Goal: Task Accomplishment & Management: Complete application form

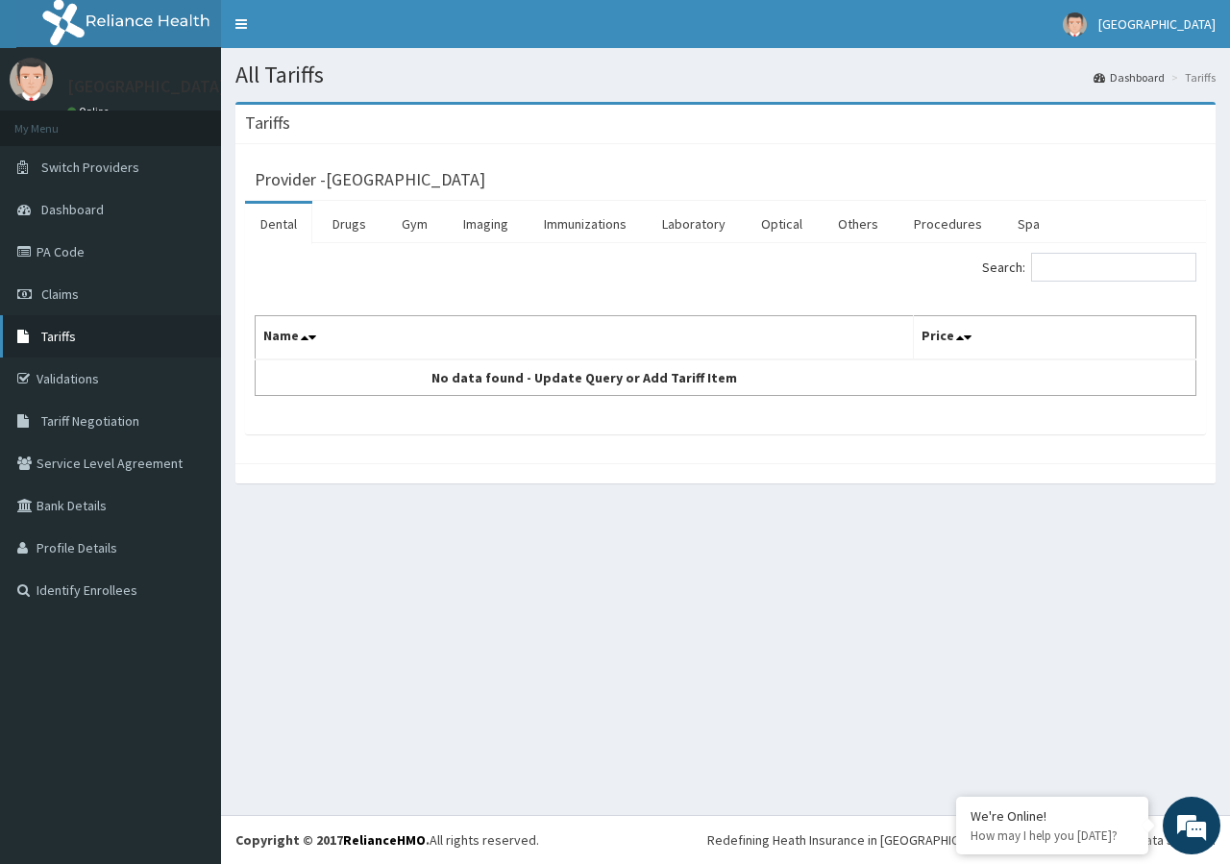
click at [51, 329] on span "Tariffs" at bounding box center [58, 336] width 35 height 17
click at [92, 260] on link "PA Code" at bounding box center [110, 252] width 221 height 42
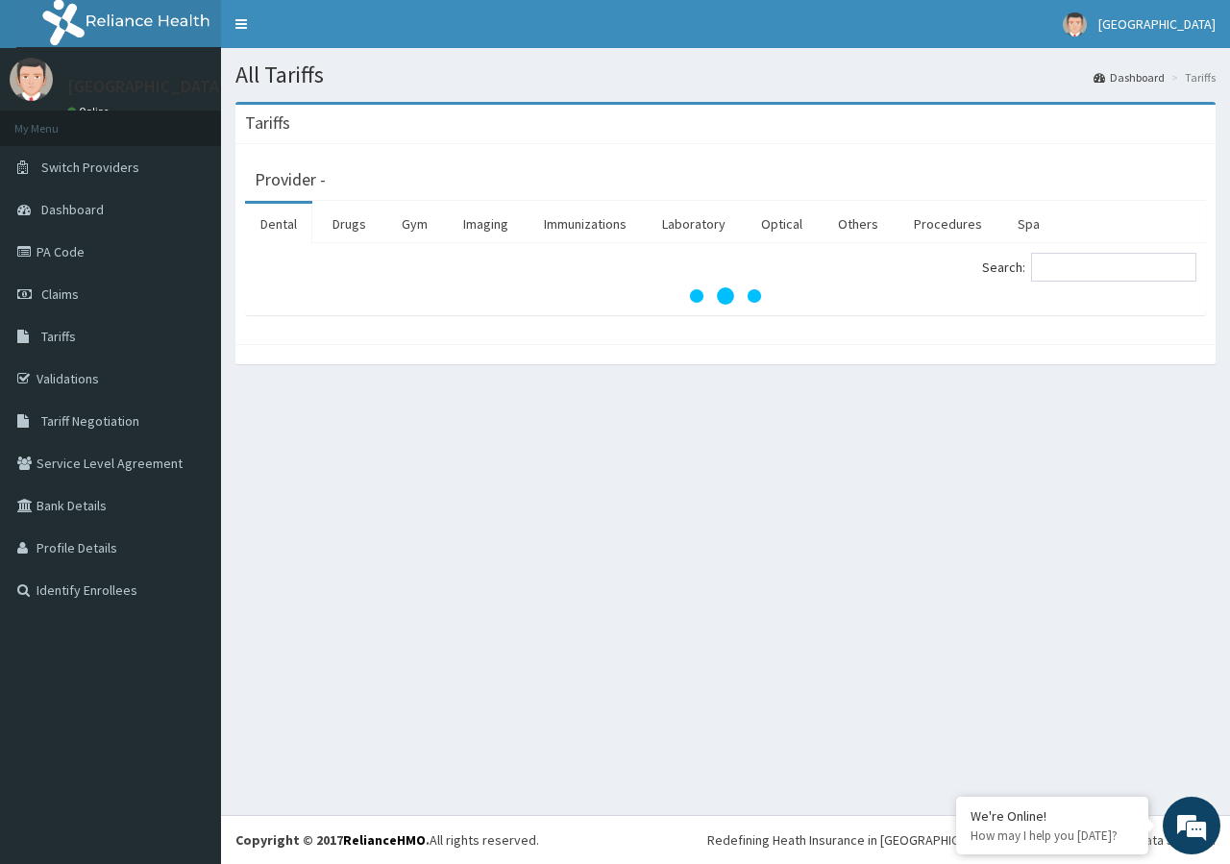
drag, startPoint x: 79, startPoint y: 265, endPoint x: 270, endPoint y: 395, distance: 231.2
click at [81, 261] on link "PA Code" at bounding box center [110, 252] width 221 height 42
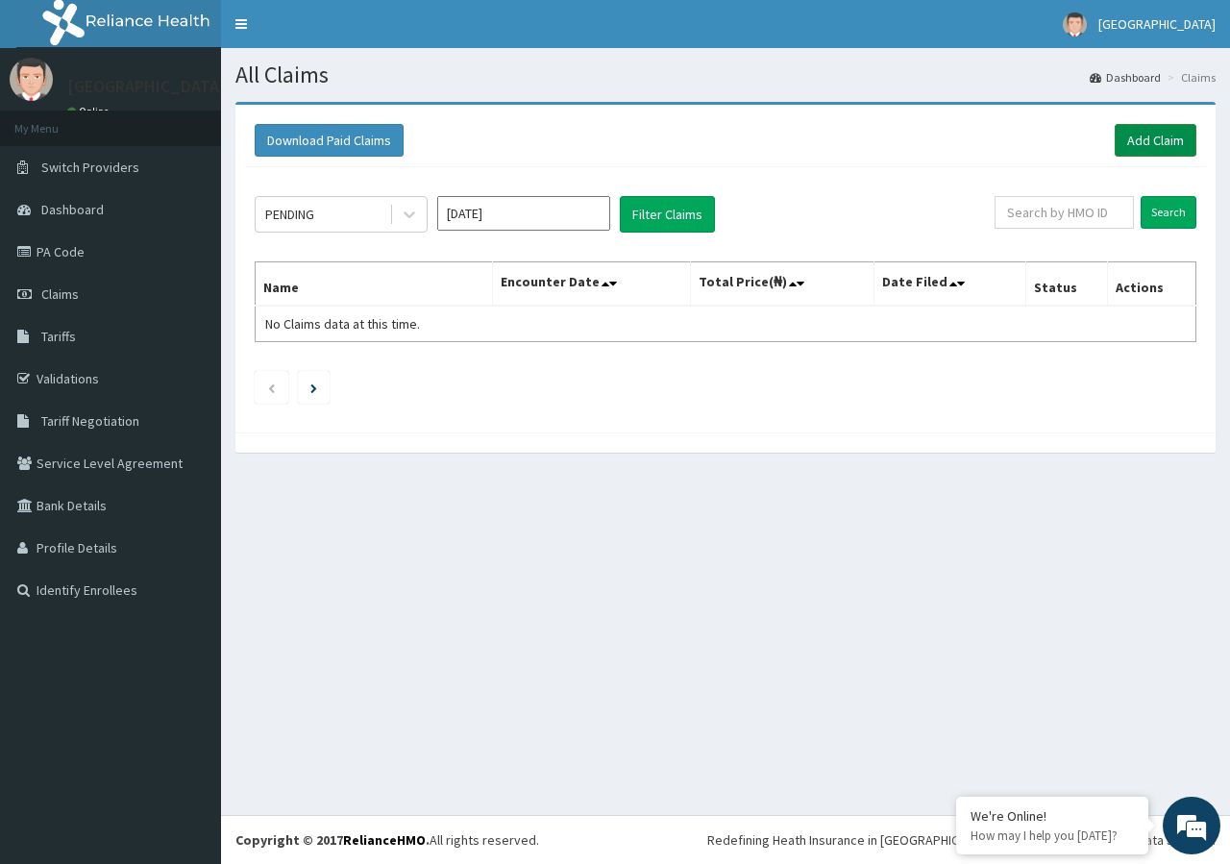
click at [1152, 135] on link "Add Claim" at bounding box center [1156, 140] width 82 height 33
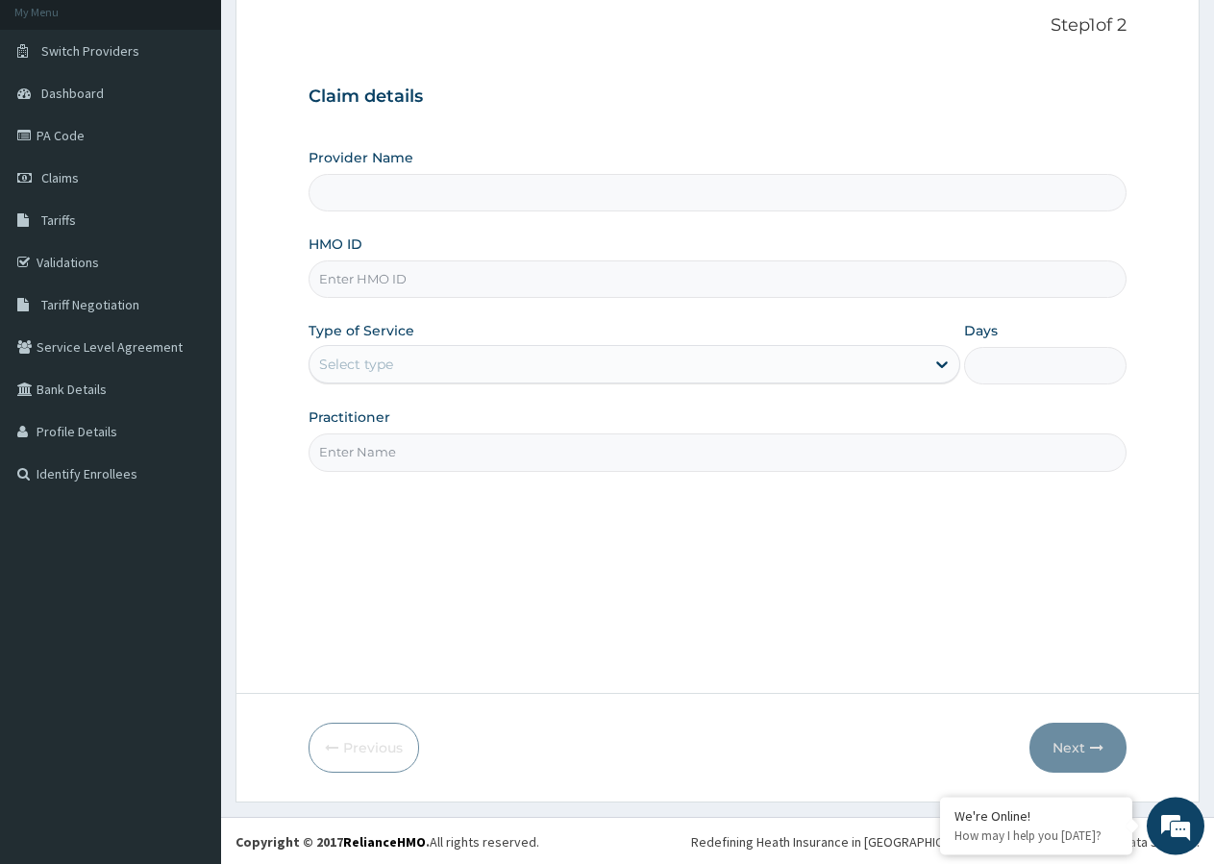
scroll to position [118, 0]
click at [535, 439] on input "Practitioner" at bounding box center [718, 450] width 818 height 37
type input "f"
type input "Mount Gilead Hospital"
type input "dr"
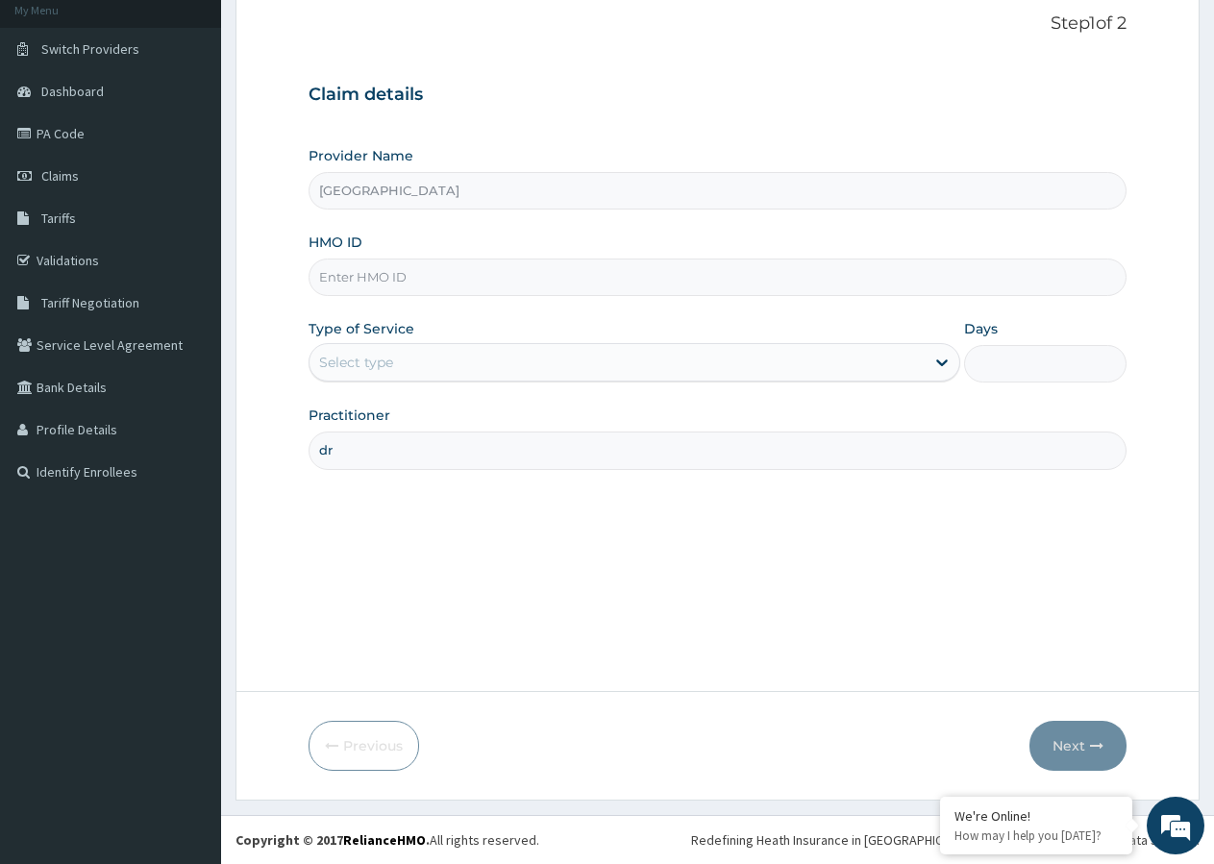
scroll to position [0, 0]
click at [424, 281] on input "HMO ID" at bounding box center [718, 277] width 818 height 37
paste input "PFN/10153/D"
type input "PFN/10153/D"
click at [347, 359] on div "Select type" at bounding box center [356, 362] width 74 height 19
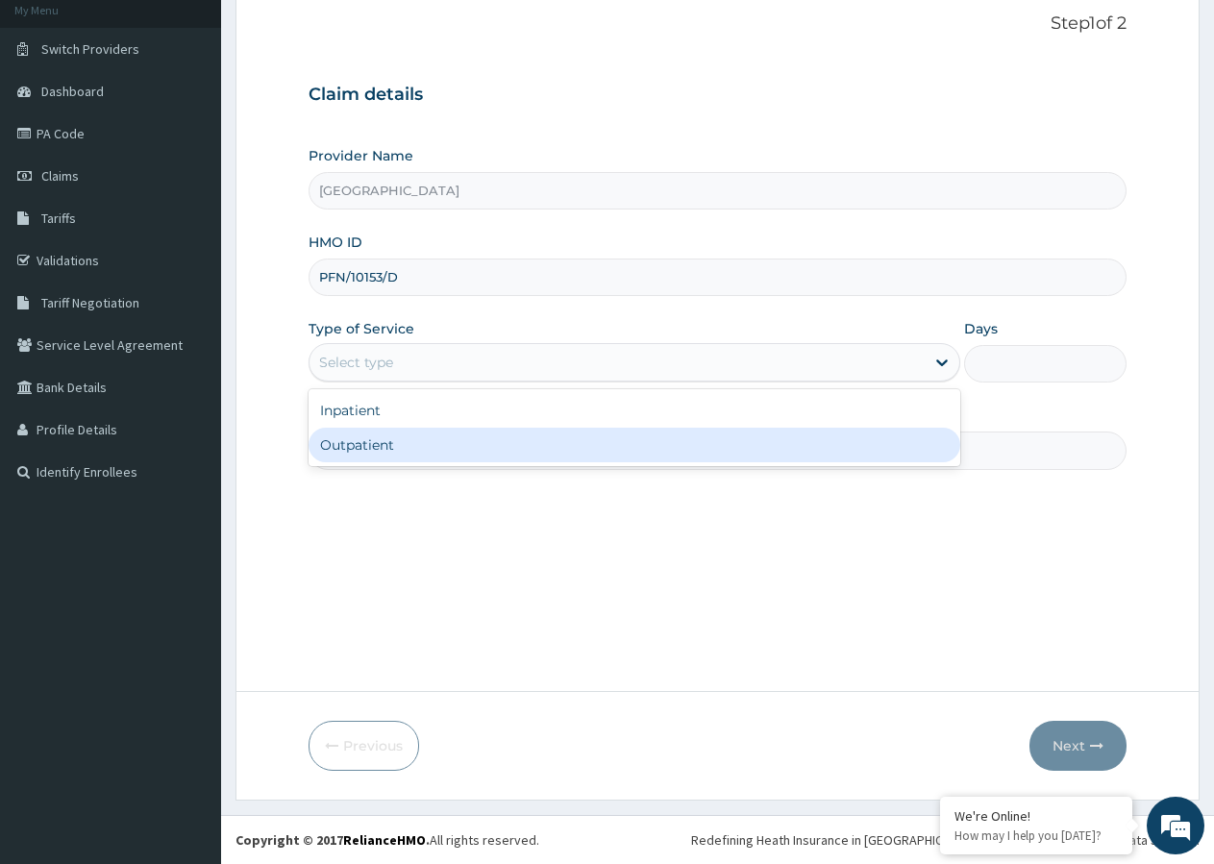
click at [331, 441] on div "Outpatient" at bounding box center [634, 445] width 651 height 35
type input "1"
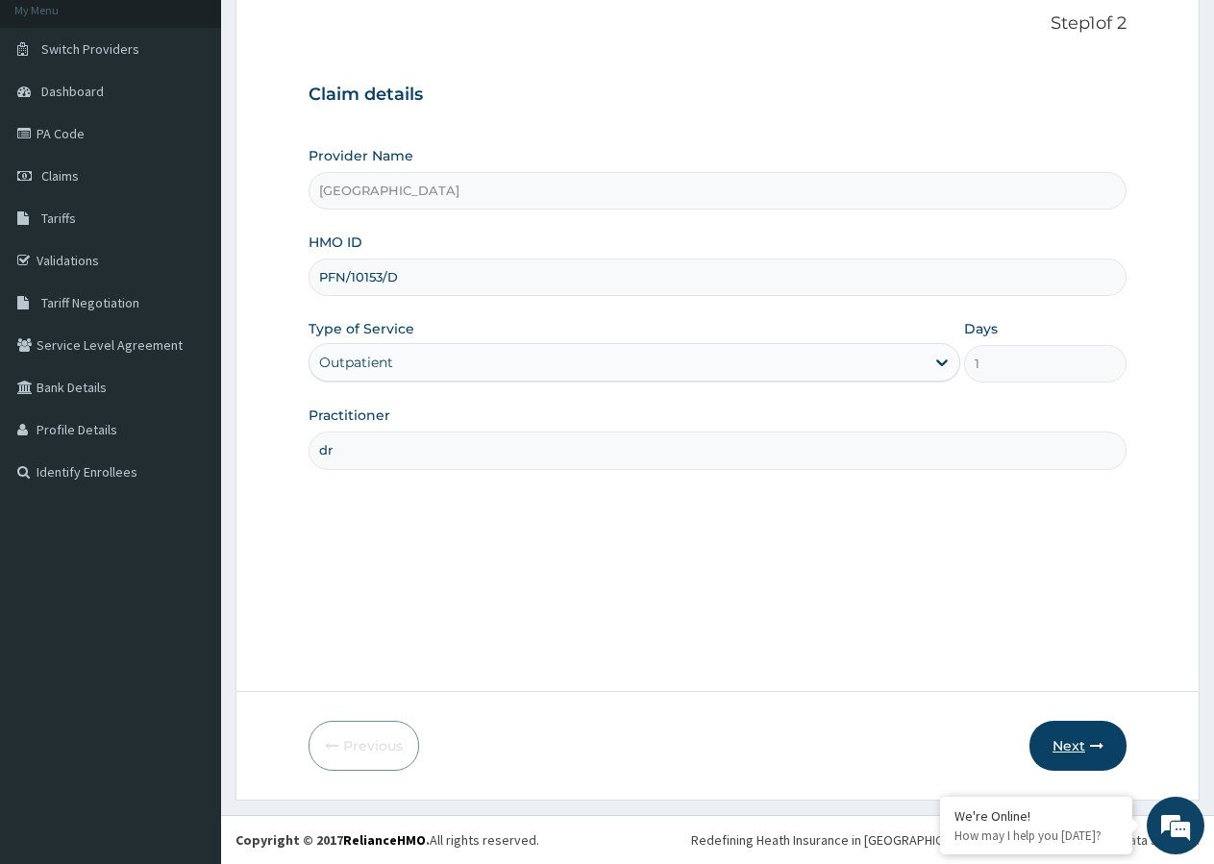
click at [1070, 741] on button "Next" at bounding box center [1077, 746] width 97 height 50
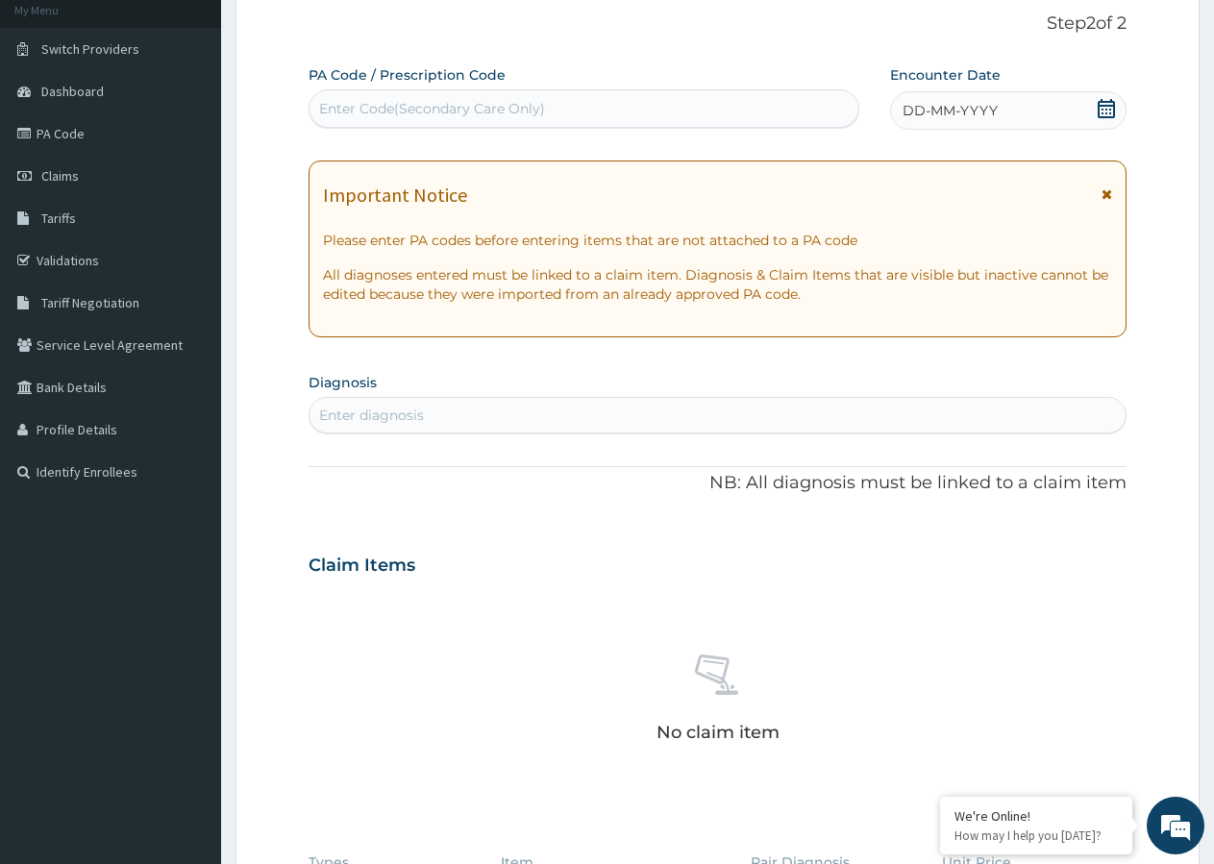
click at [456, 102] on div "Enter Code(Secondary Care Only)" at bounding box center [432, 108] width 226 height 19
paste input "PA/E3141D"
type input "PA/E3141D"
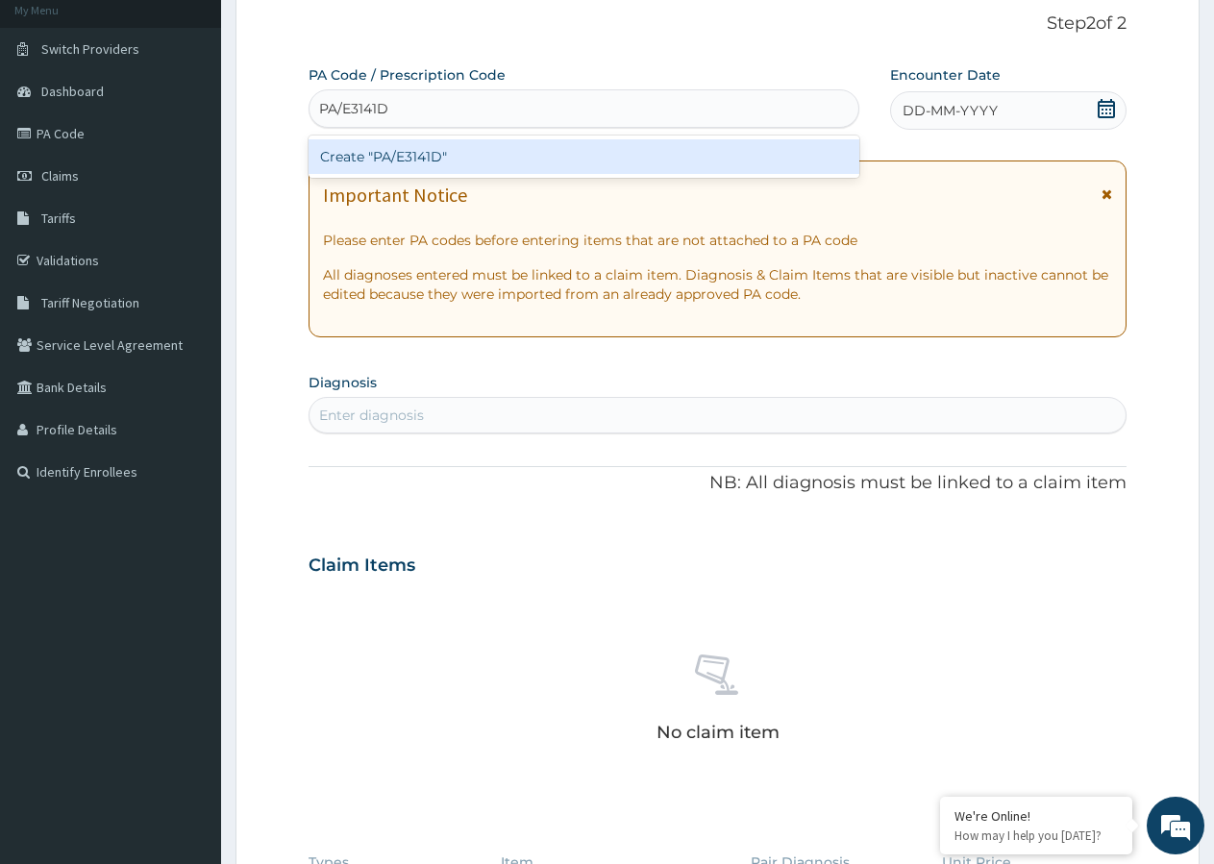
click at [404, 152] on div "Create "PA/E3141D"" at bounding box center [584, 156] width 551 height 35
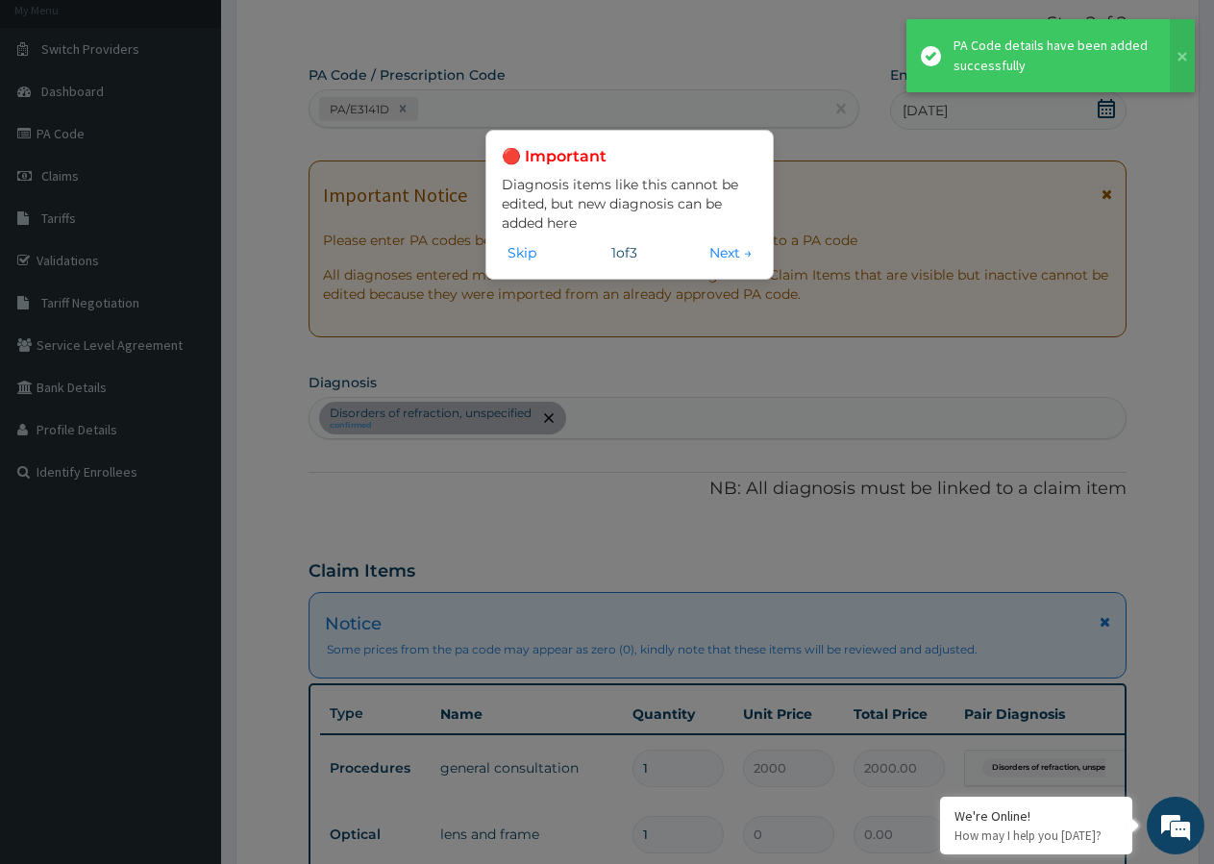
scroll to position [633, 0]
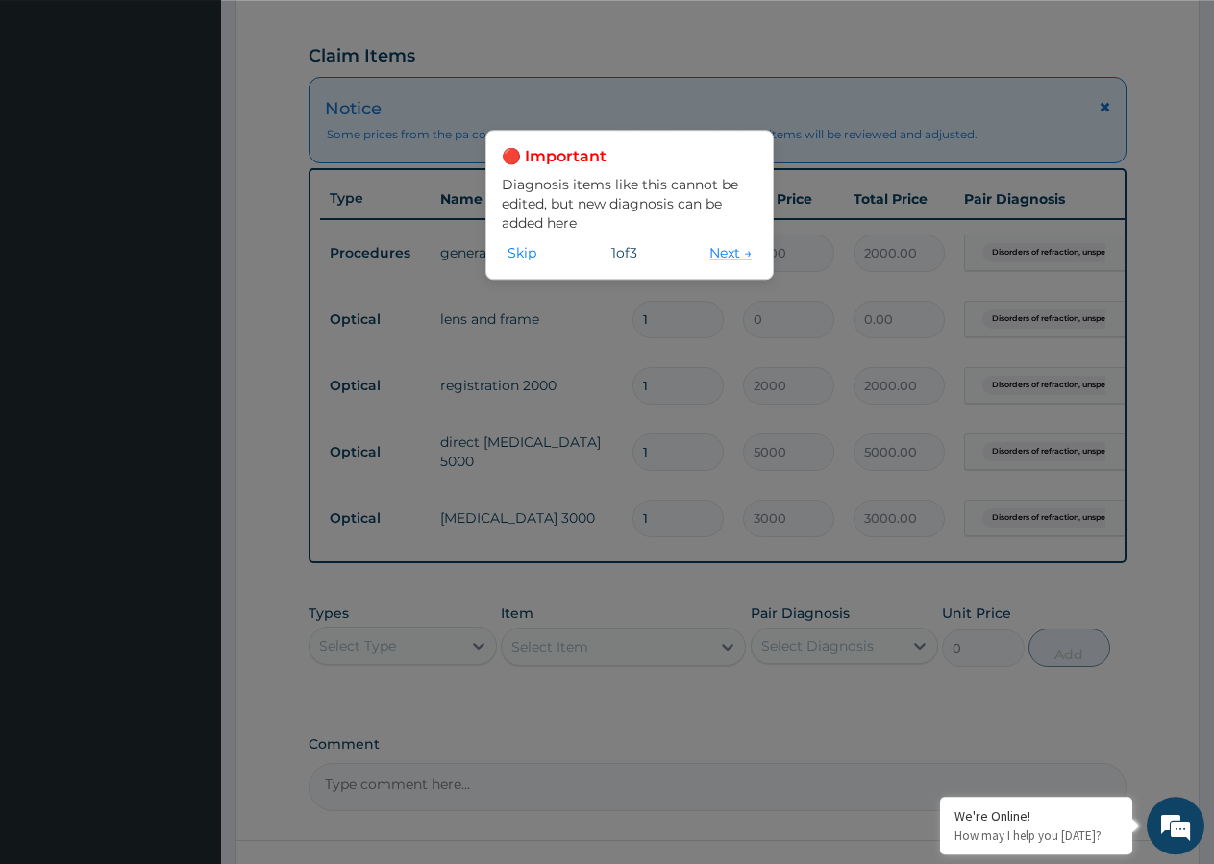
click at [730, 255] on button "Next →" at bounding box center [731, 252] width 54 height 21
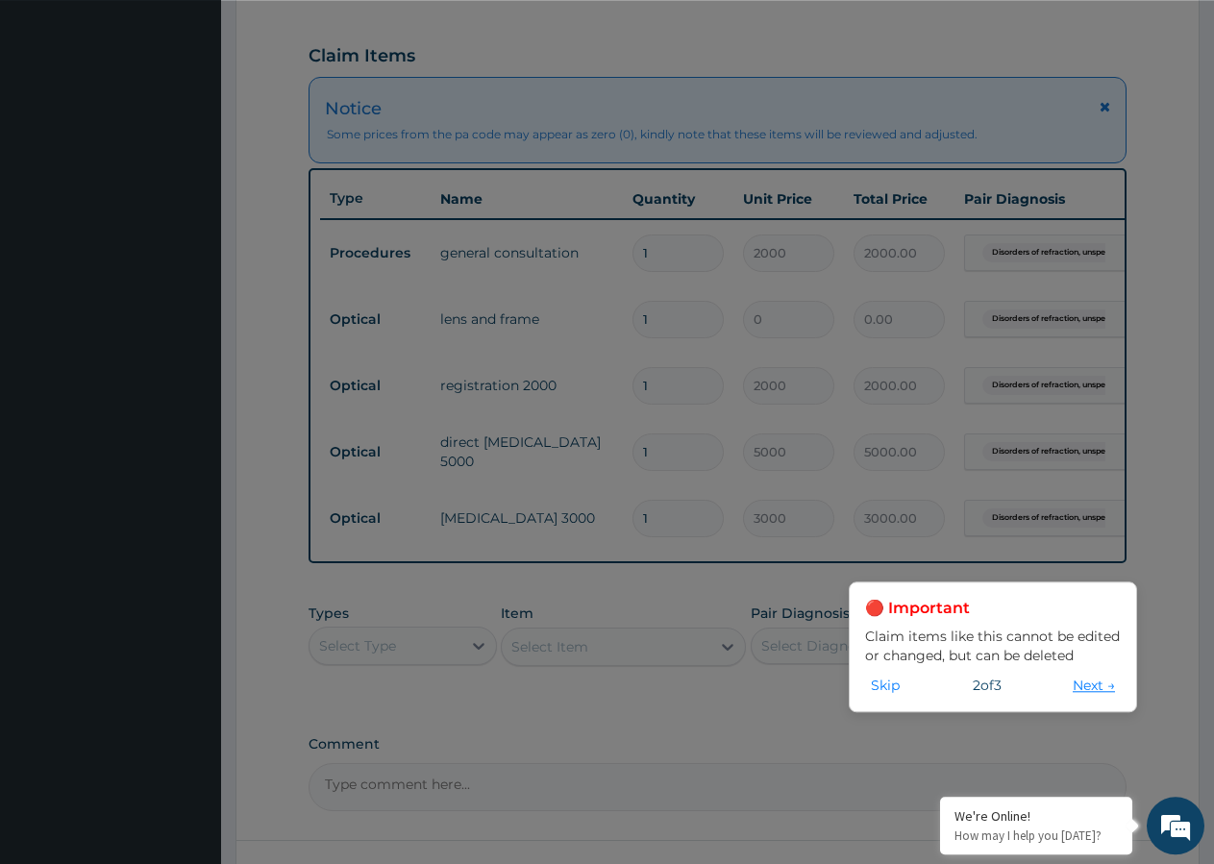
click at [1074, 682] on button "Next →" at bounding box center [1094, 685] width 54 height 21
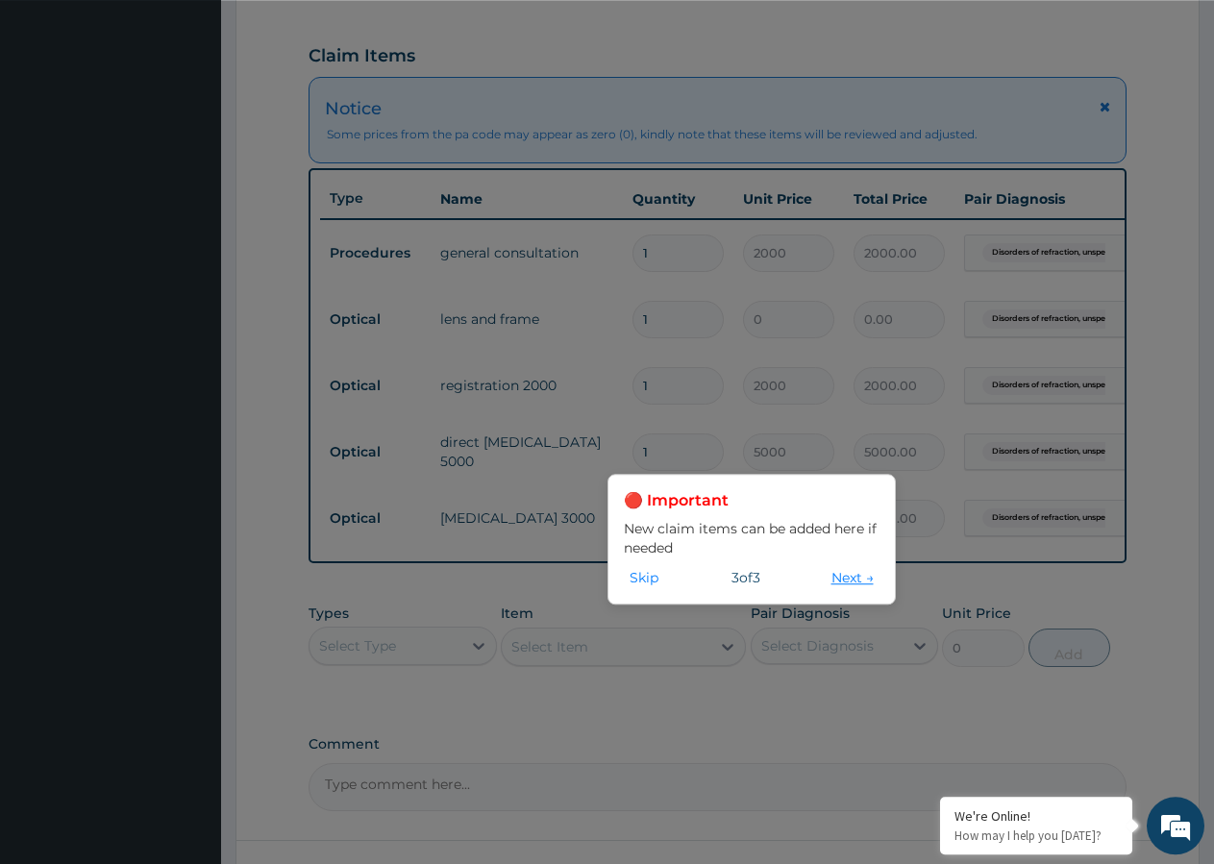
click at [840, 569] on button "Next →" at bounding box center [853, 577] width 54 height 21
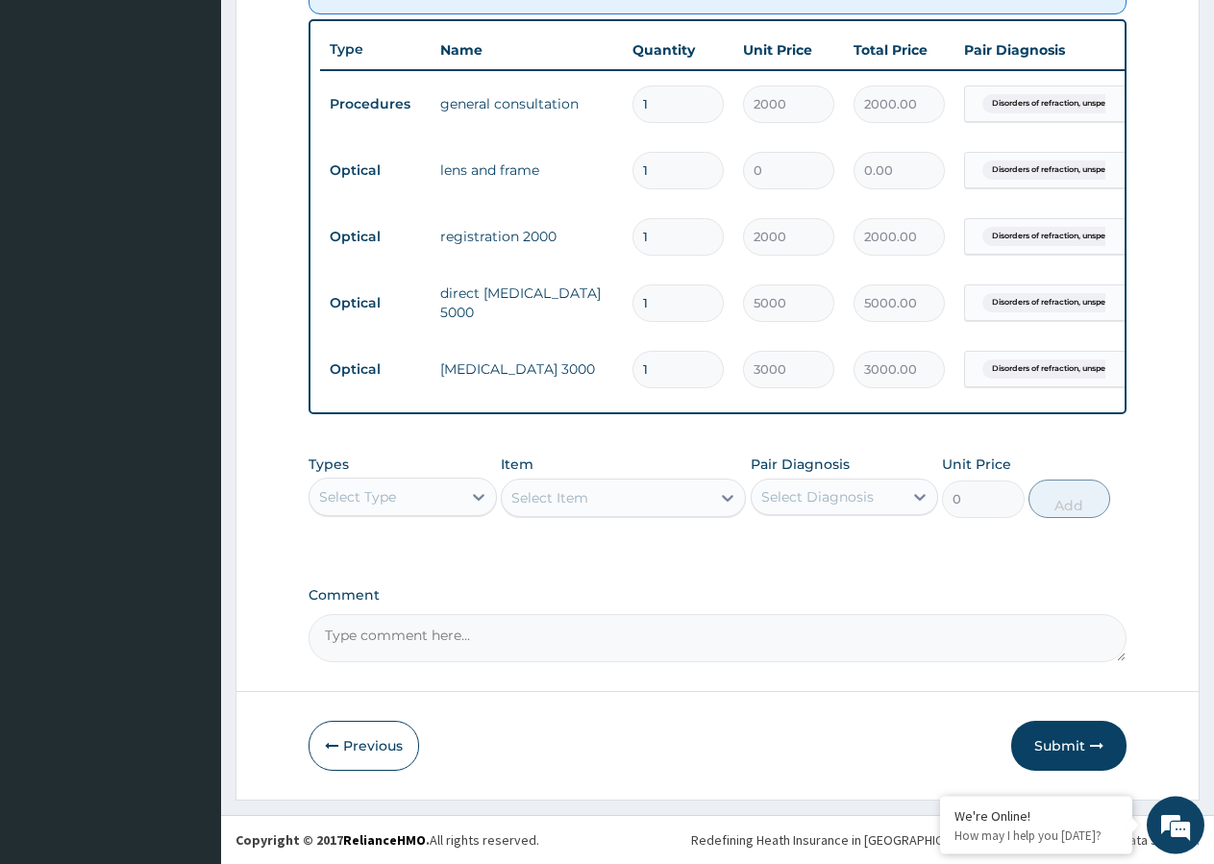
scroll to position [799, 0]
click at [355, 753] on button "Previous" at bounding box center [364, 746] width 111 height 50
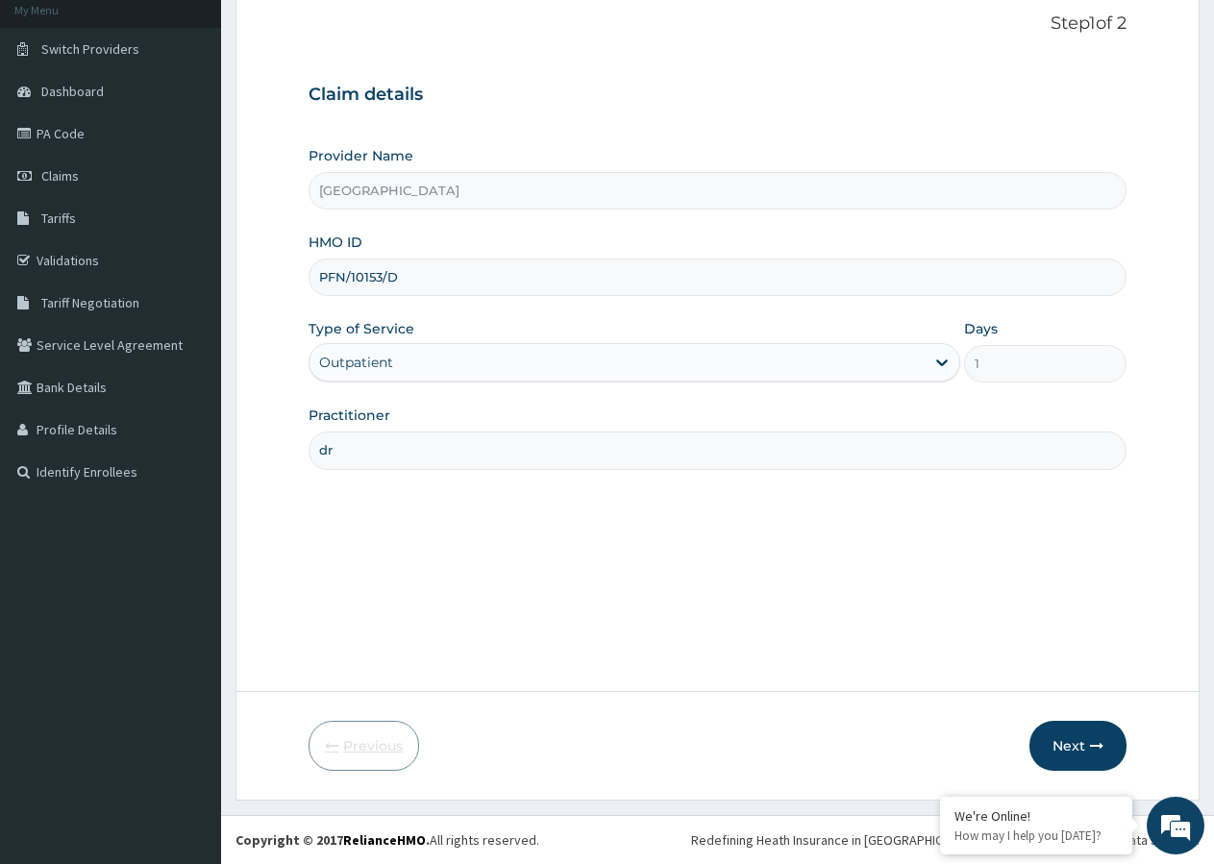
scroll to position [118, 0]
click at [377, 278] on input "PFN/10153/D" at bounding box center [718, 277] width 818 height 37
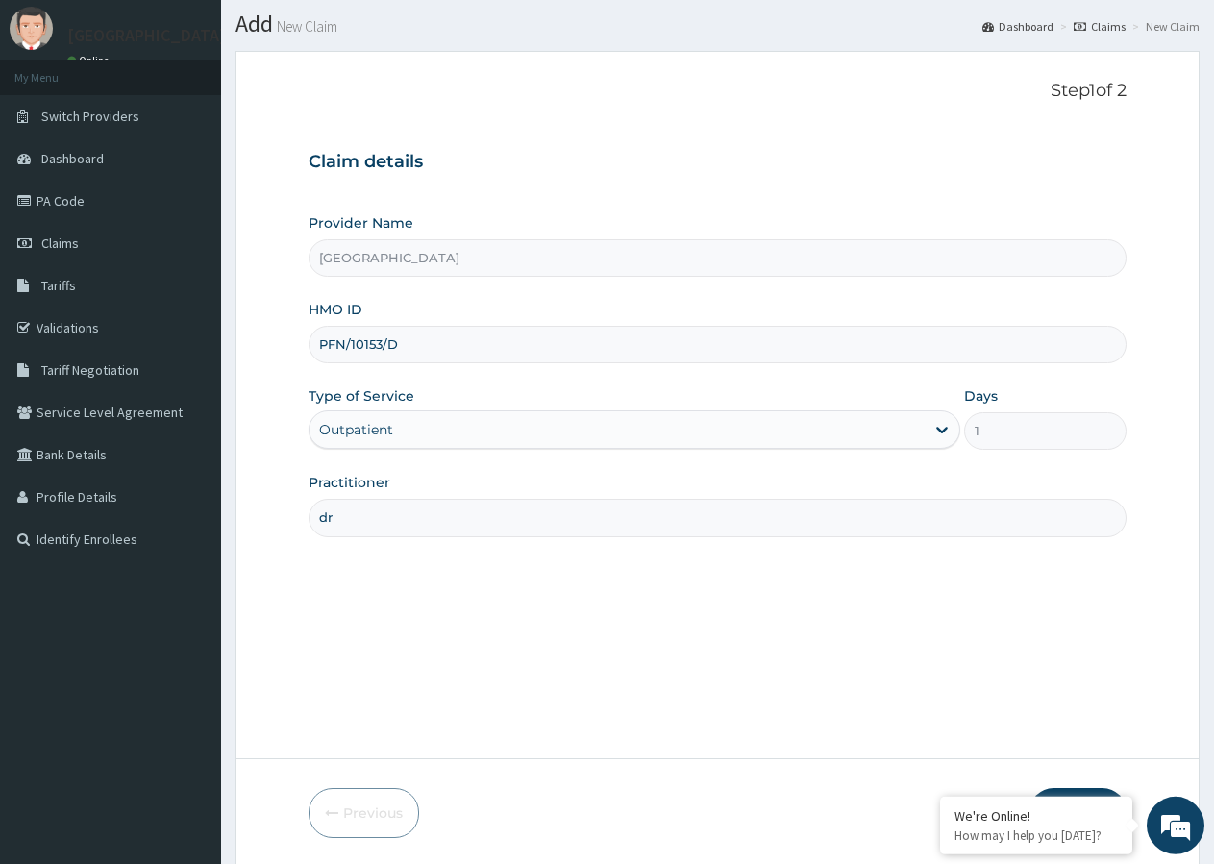
scroll to position [0, 0]
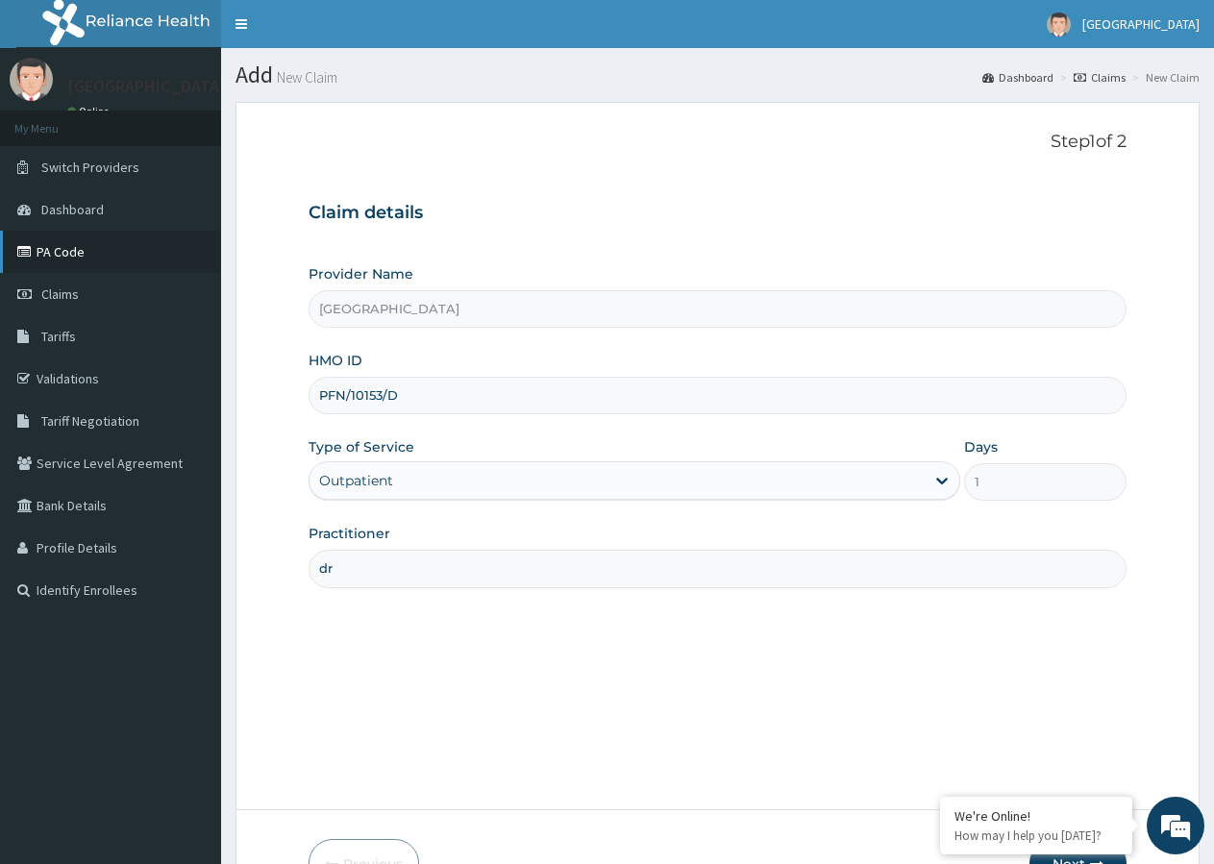
click at [45, 259] on link "PA Code" at bounding box center [110, 252] width 221 height 42
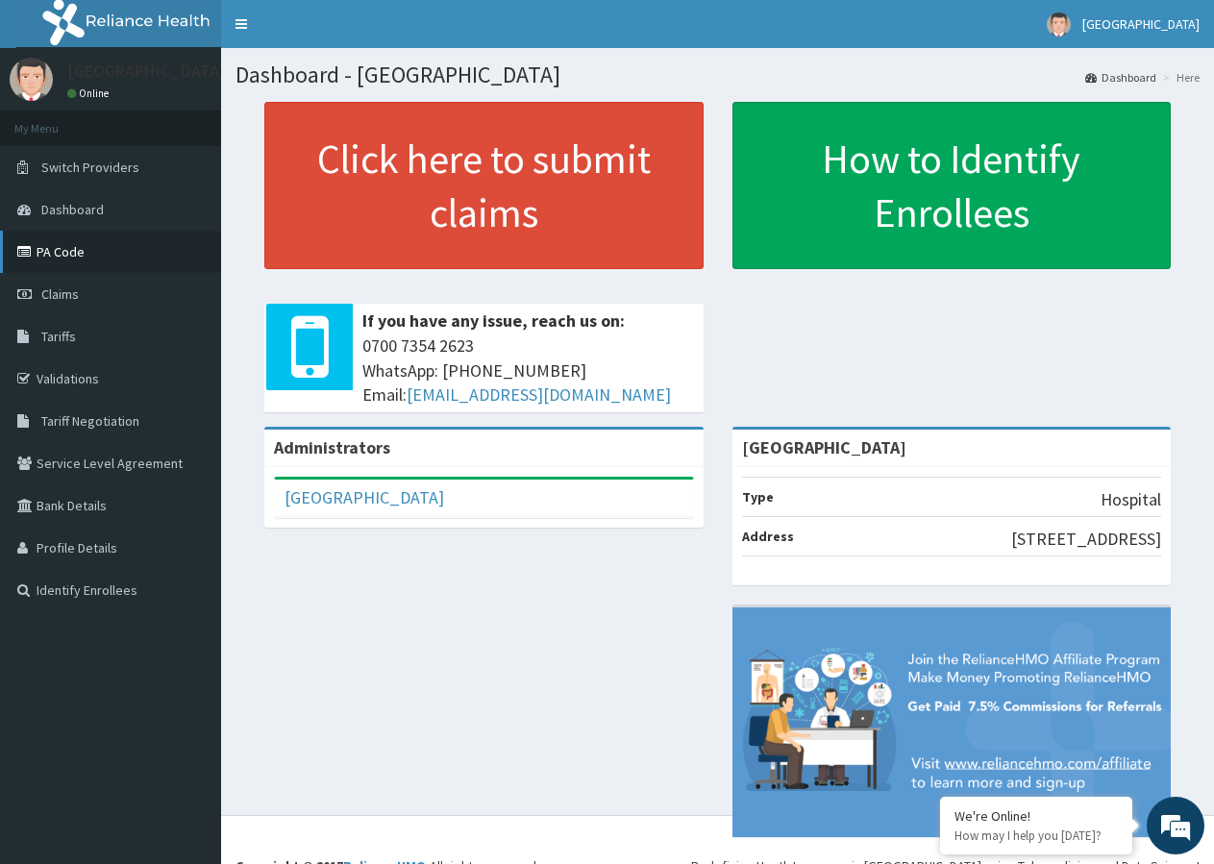
click at [57, 250] on link "PA Code" at bounding box center [110, 252] width 221 height 42
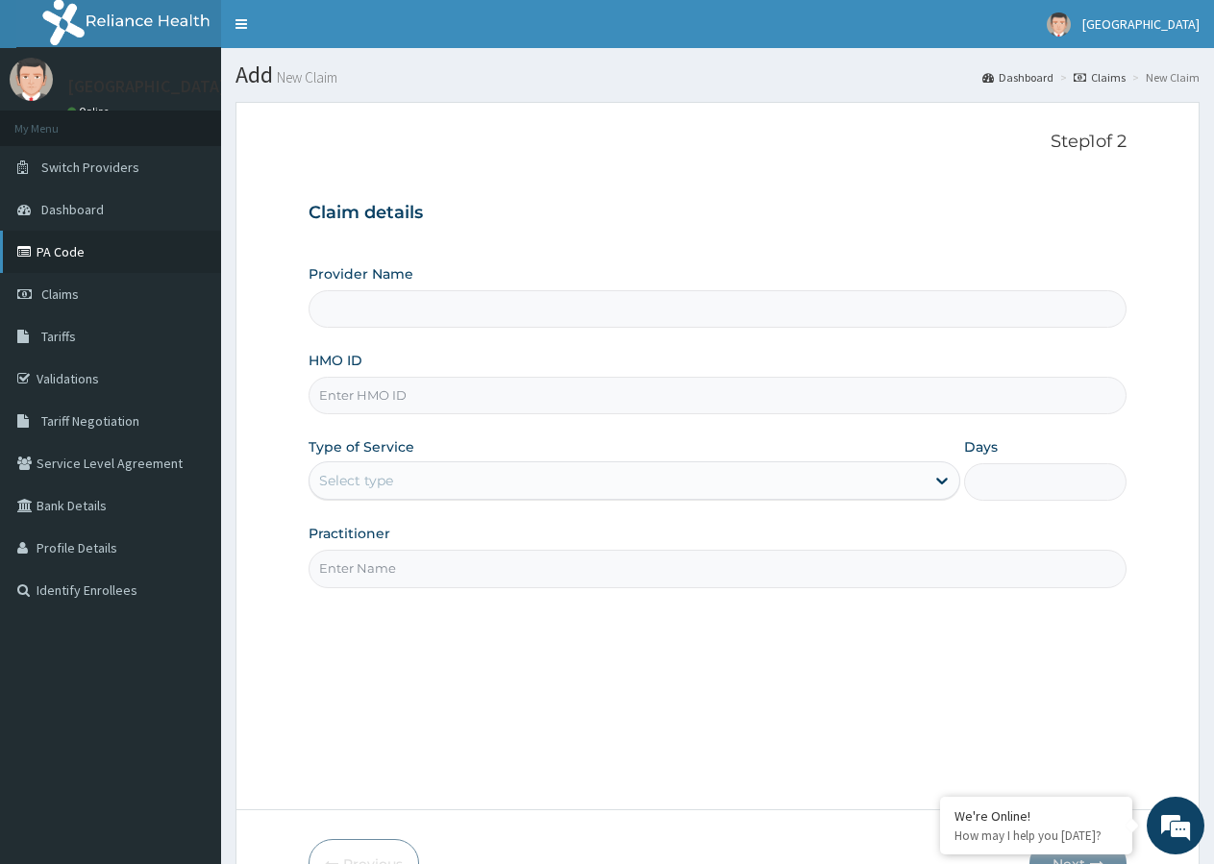
click at [53, 261] on link "PA Code" at bounding box center [110, 252] width 221 height 42
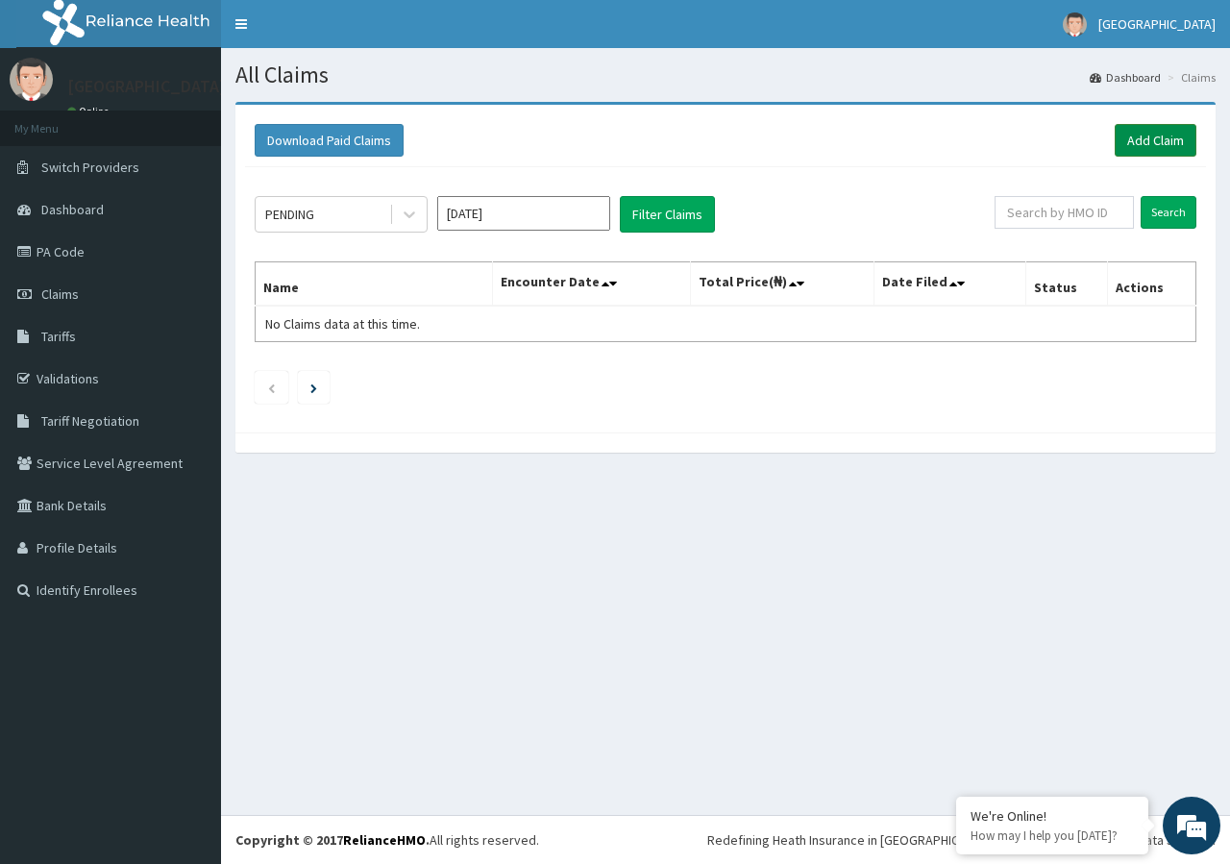
click at [1147, 129] on link "Add Claim" at bounding box center [1156, 140] width 82 height 33
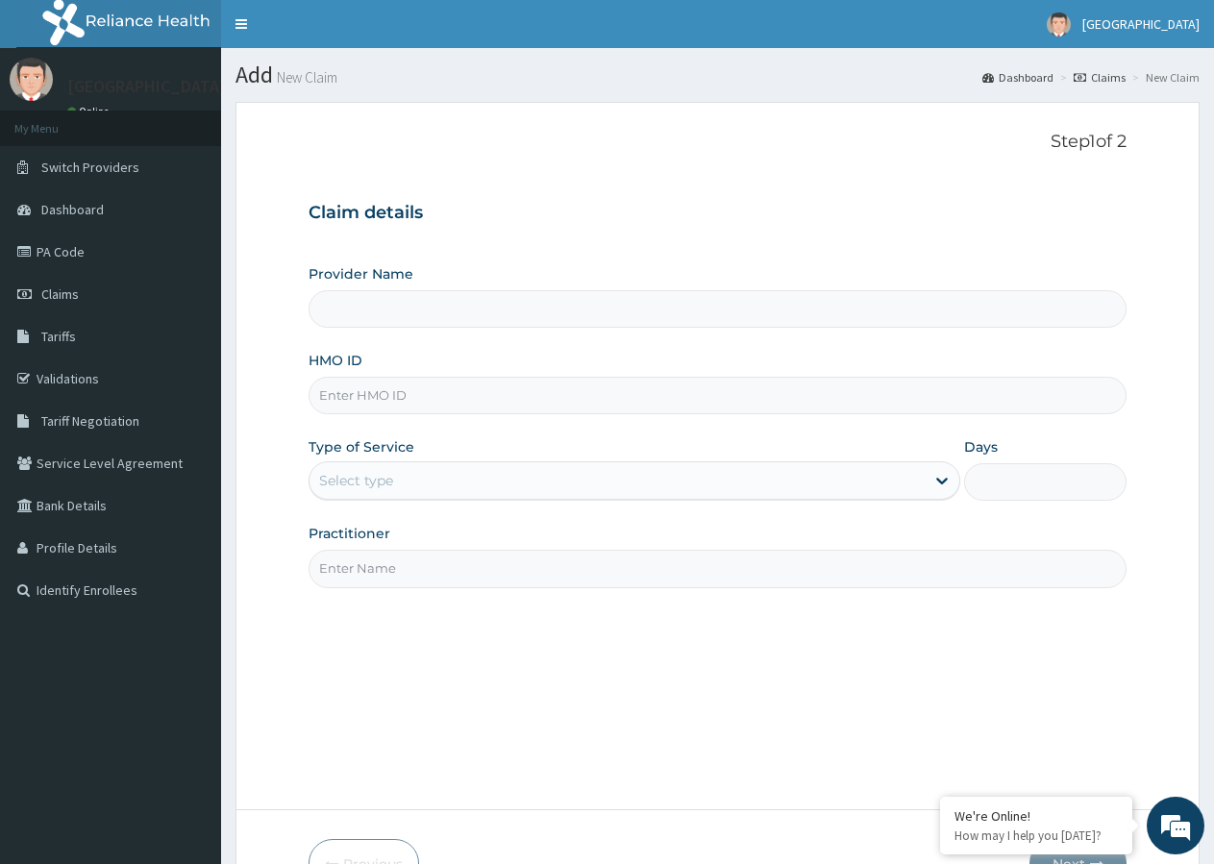
type input "Mount Gilead Hospital"
click at [371, 402] on input "HMO ID" at bounding box center [718, 395] width 818 height 37
paste input "PA/E3141D"
type input "PA/E3141D"
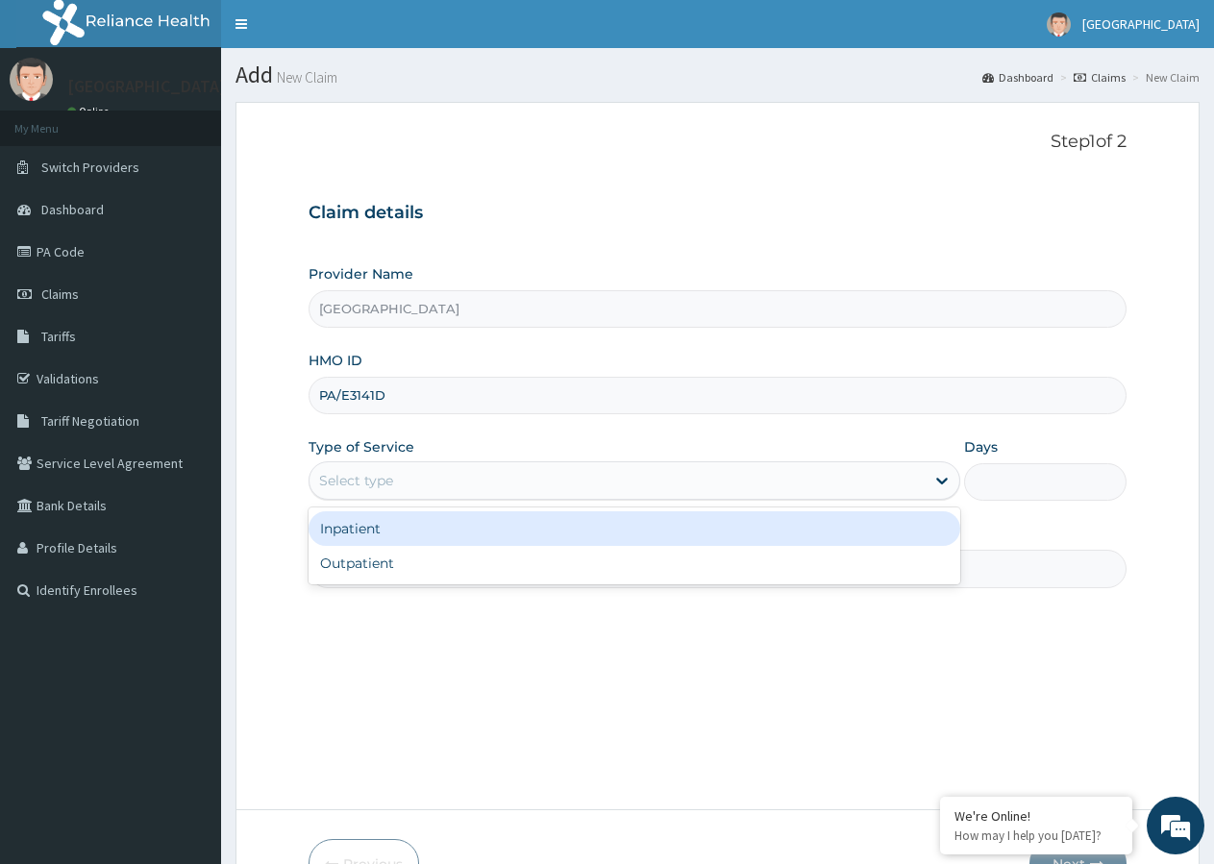
click at [410, 483] on div "Select type" at bounding box center [617, 480] width 614 height 31
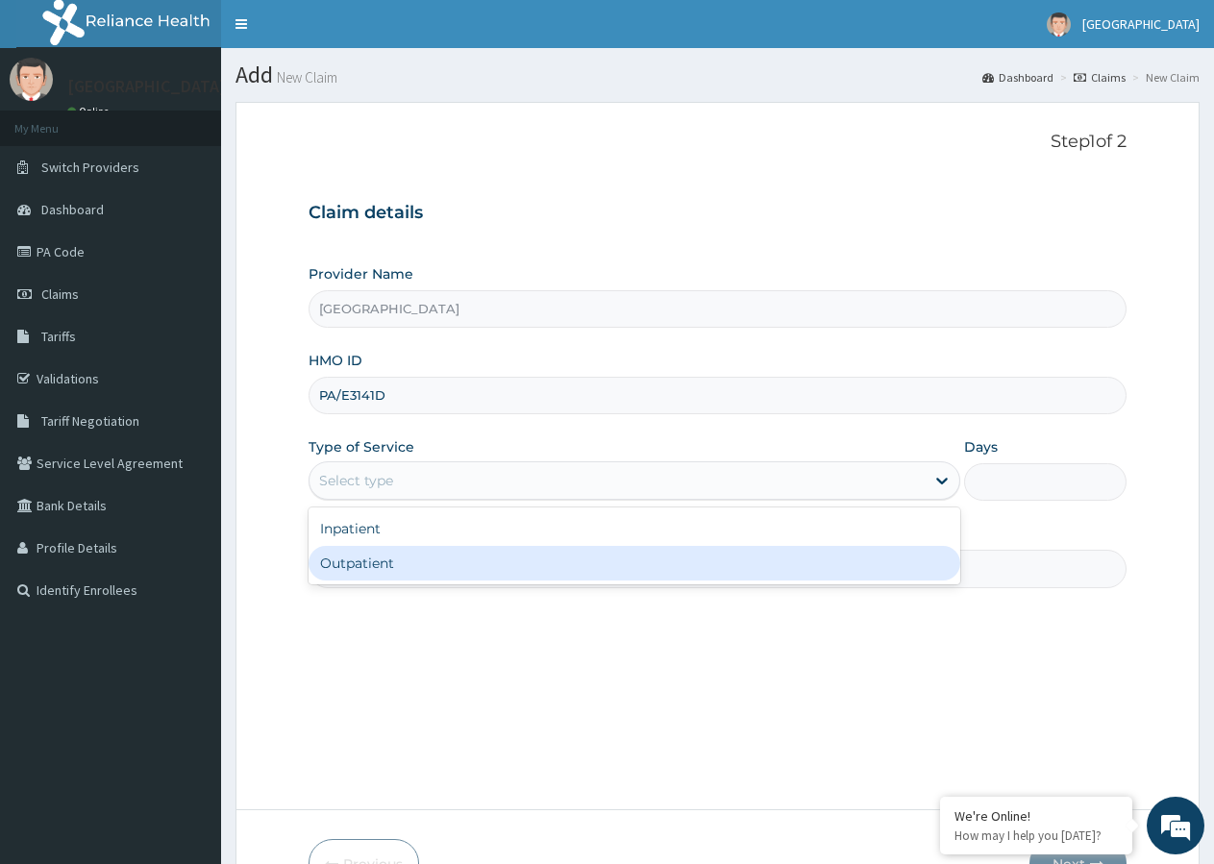
click at [357, 565] on div "Outpatient" at bounding box center [634, 563] width 651 height 35
type input "1"
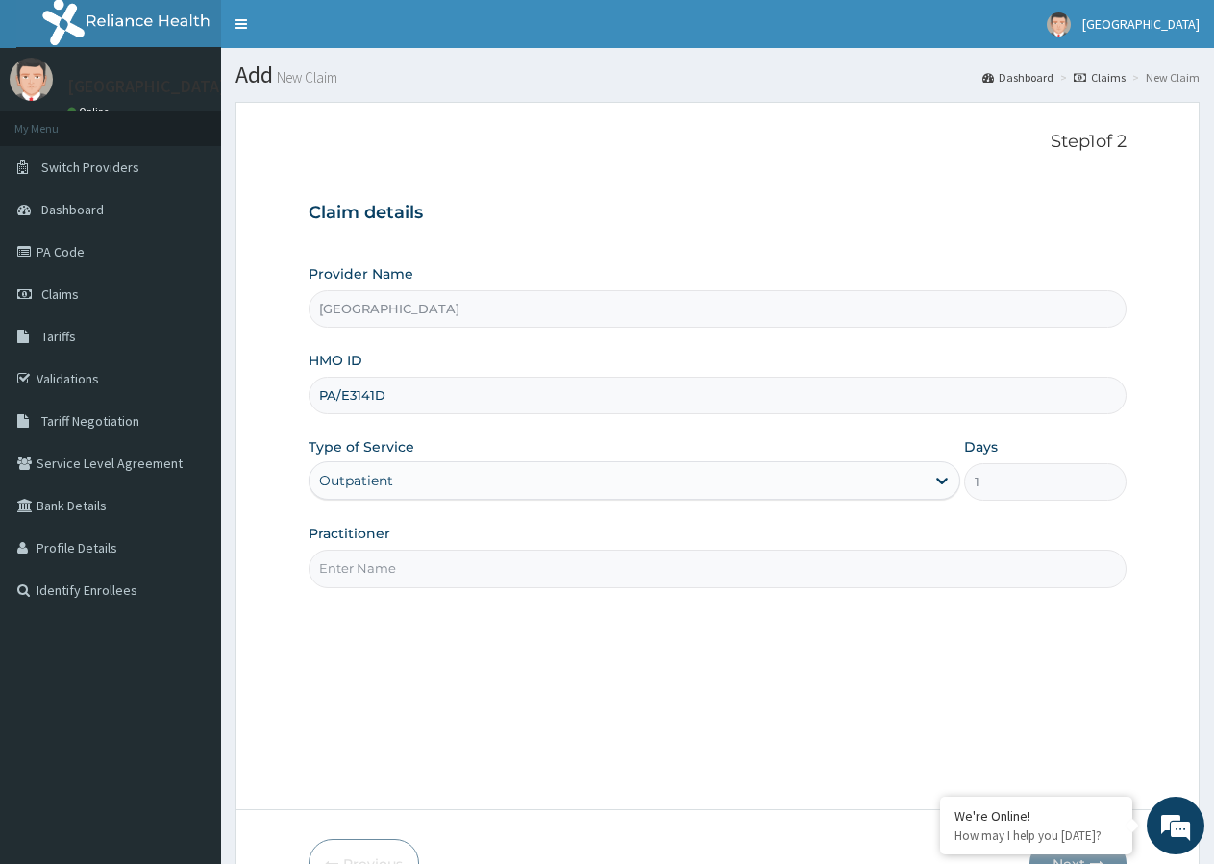
click at [360, 559] on input "Practitioner" at bounding box center [718, 568] width 818 height 37
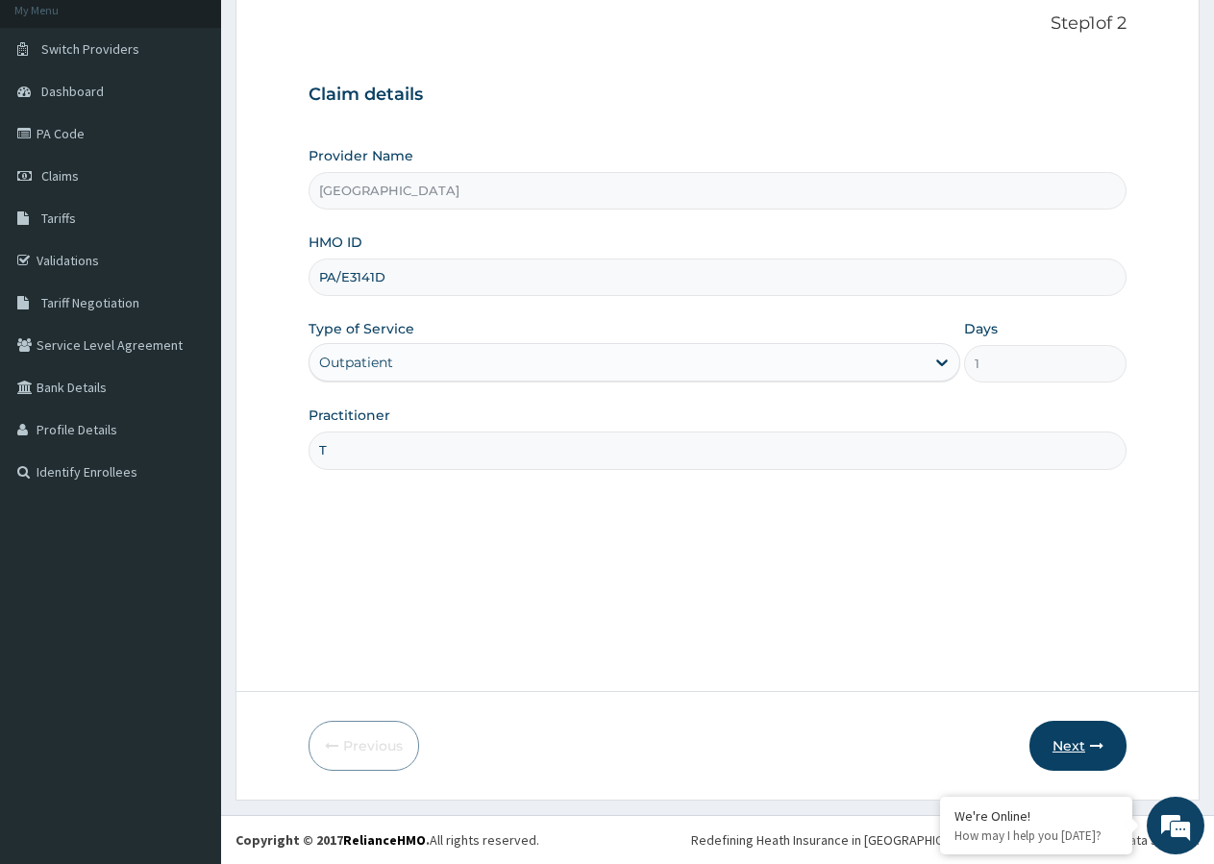
type input "T"
drag, startPoint x: 1077, startPoint y: 754, endPoint x: 1015, endPoint y: 611, distance: 155.0
click at [1076, 754] on button "Next" at bounding box center [1077, 746] width 97 height 50
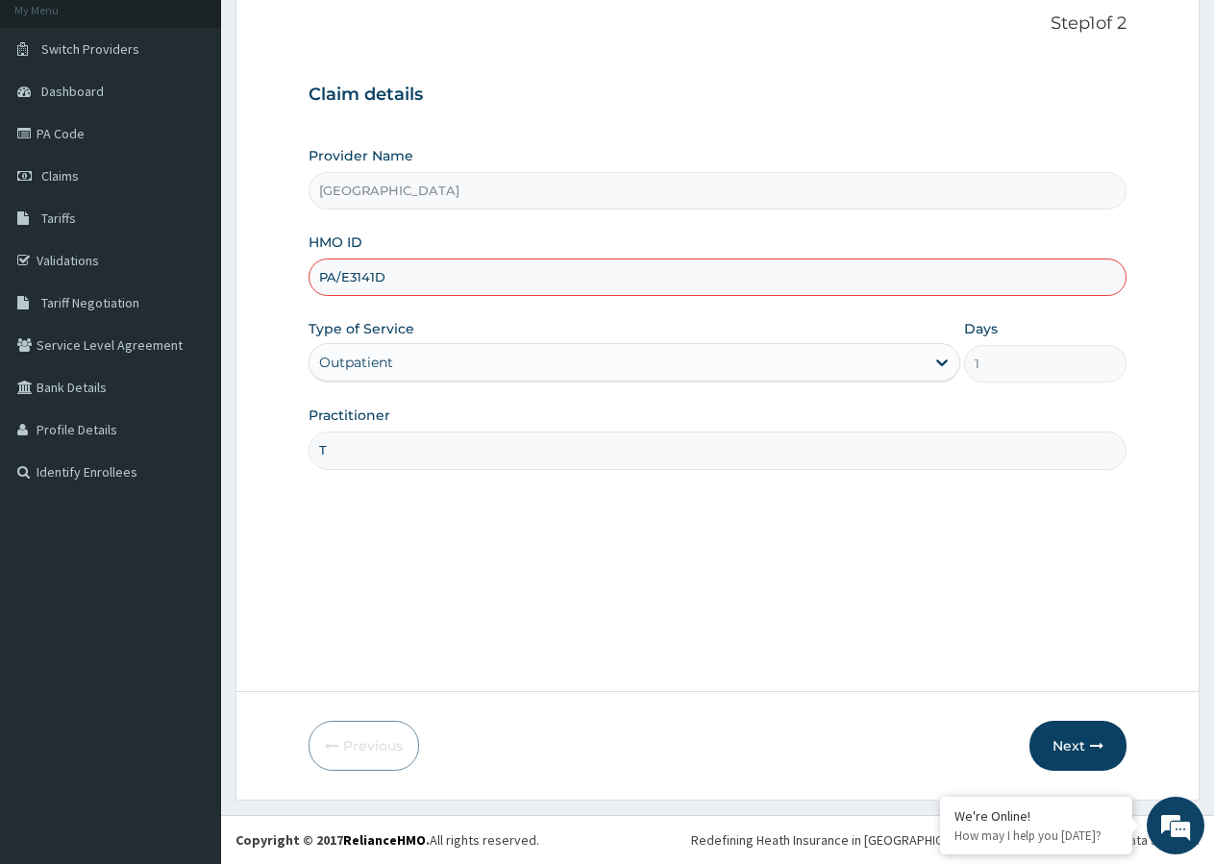
scroll to position [0, 0]
click at [372, 275] on input "PA/E3141D" at bounding box center [718, 277] width 818 height 37
click at [372, 276] on input "PA/E3141D" at bounding box center [718, 277] width 818 height 37
paste input "FN/10153/"
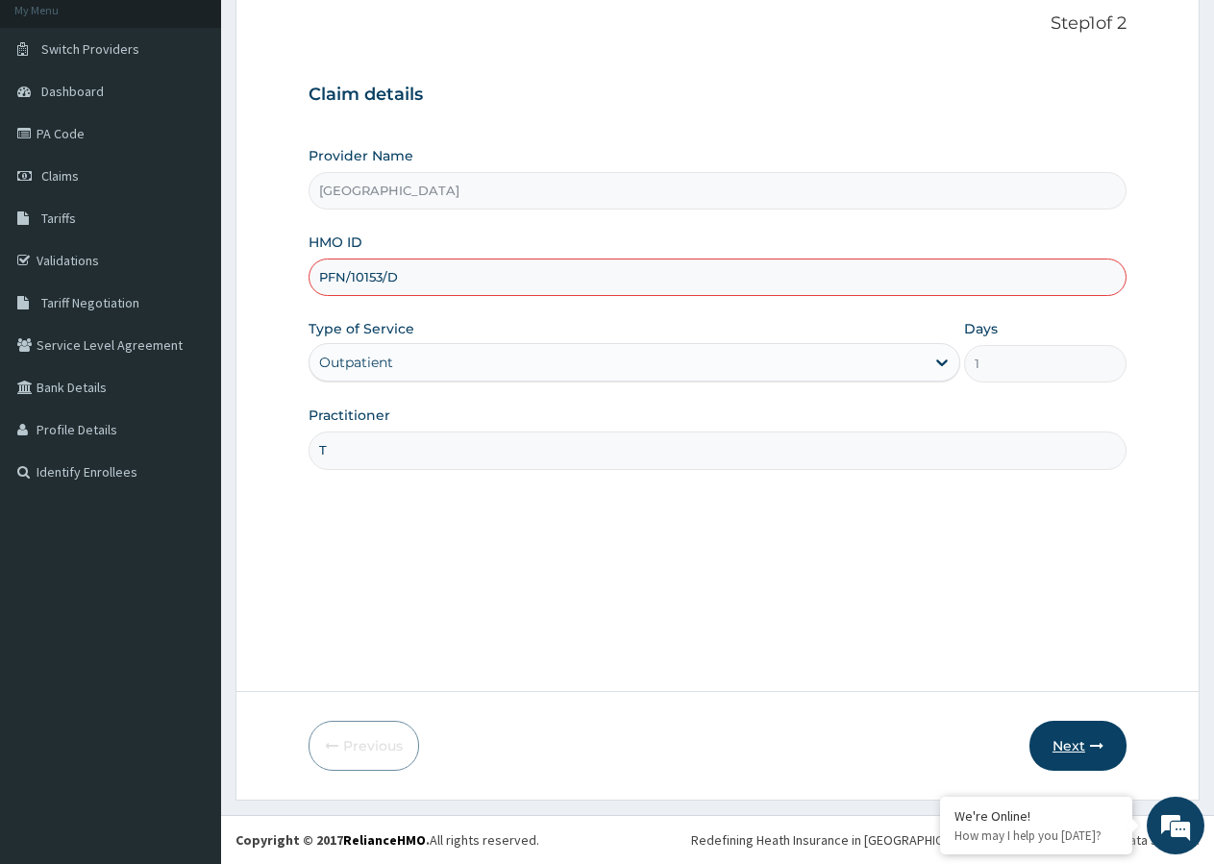
type input "PFN/10153/D"
click at [1064, 749] on button "Next" at bounding box center [1077, 746] width 97 height 50
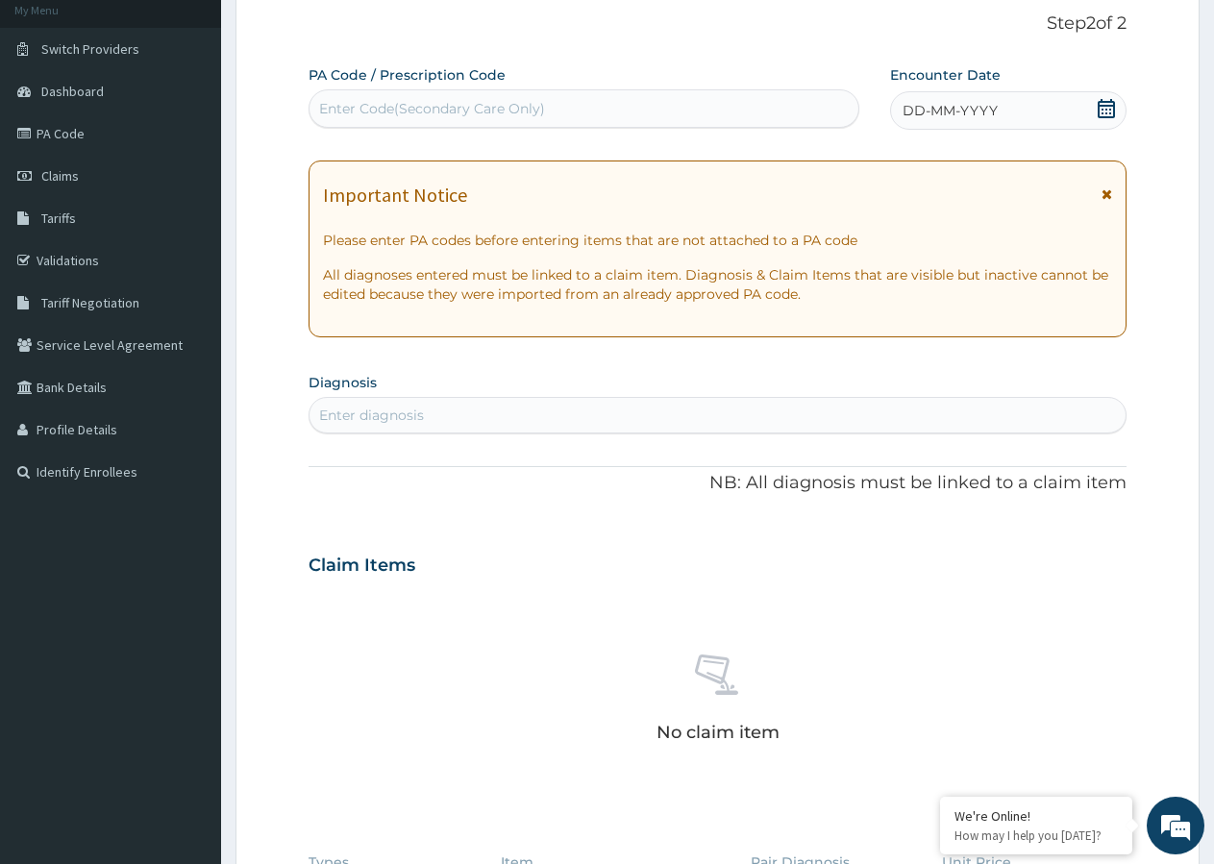
click at [377, 110] on div "Enter Code(Secondary Care Only)" at bounding box center [432, 108] width 226 height 19
click at [321, 102] on div "Enter Code(Secondary Care Only)" at bounding box center [432, 108] width 226 height 19
paste input "PA/E3141D"
type input "PA/E3141D"
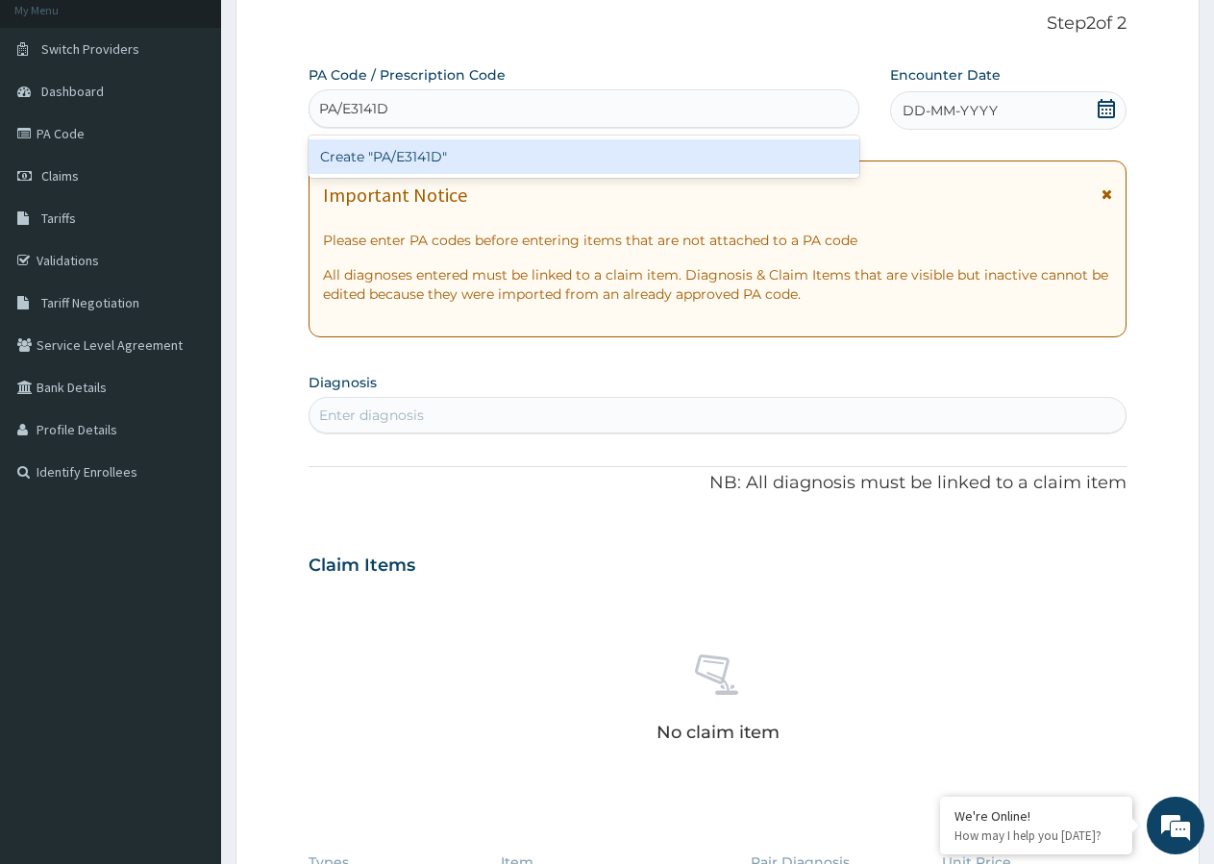
click at [414, 160] on div "Create "PA/E3141D"" at bounding box center [584, 156] width 551 height 35
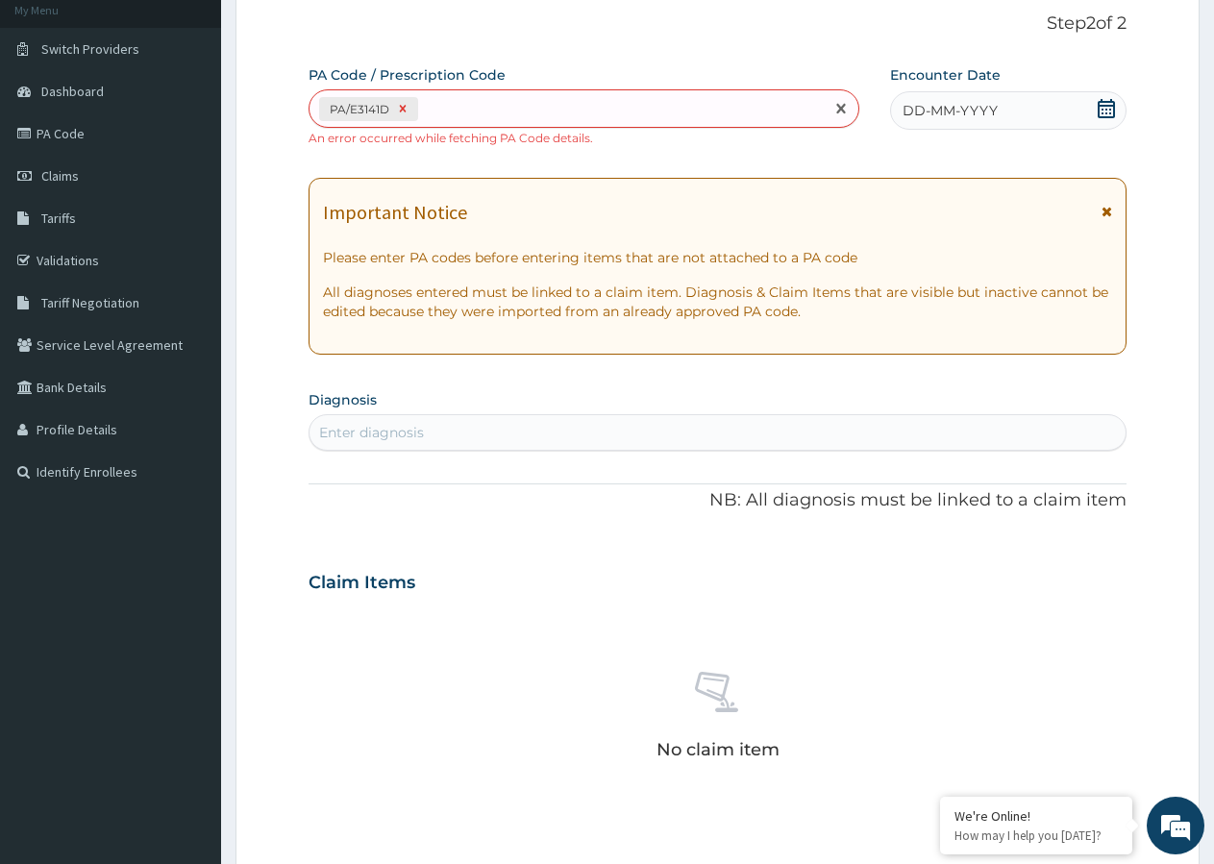
click at [401, 109] on icon at bounding box center [403, 109] width 7 height 7
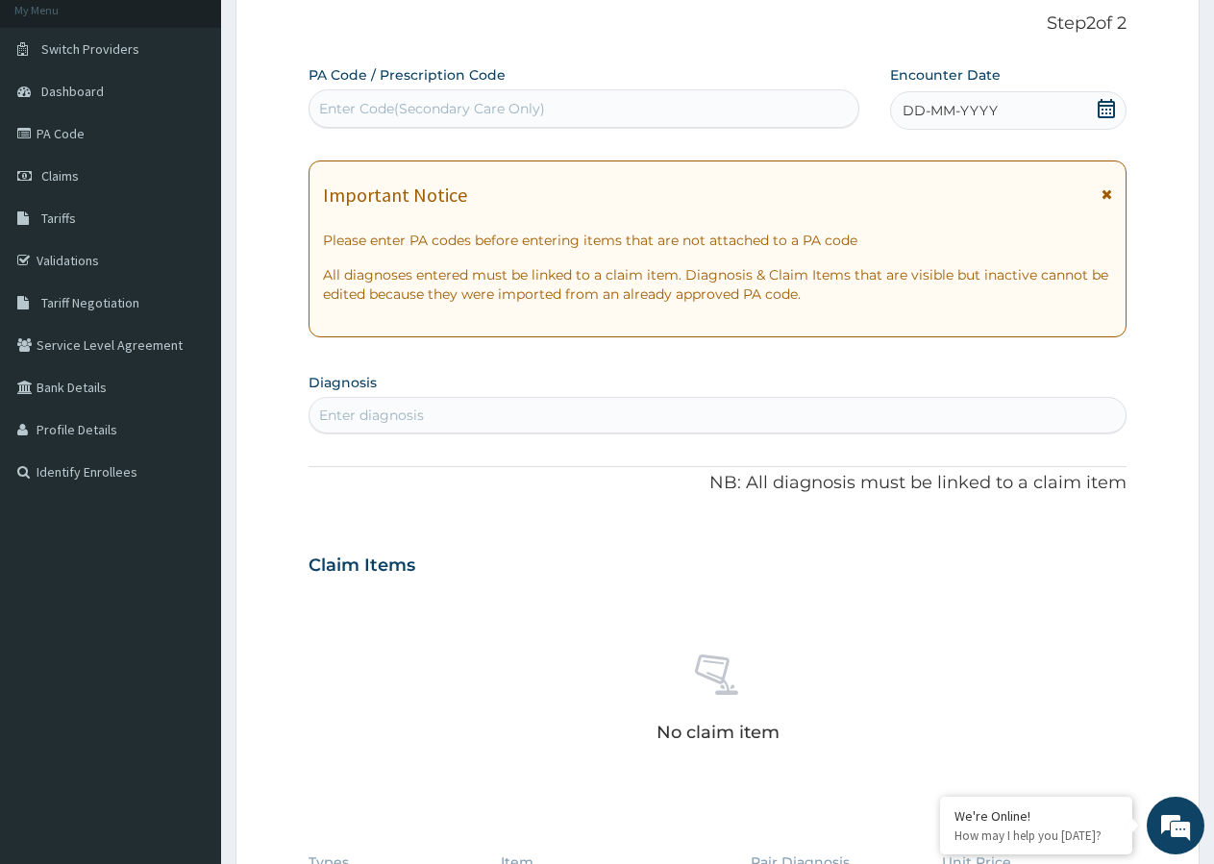
paste input "PA/E3141D"
type input "PA/E3141D"
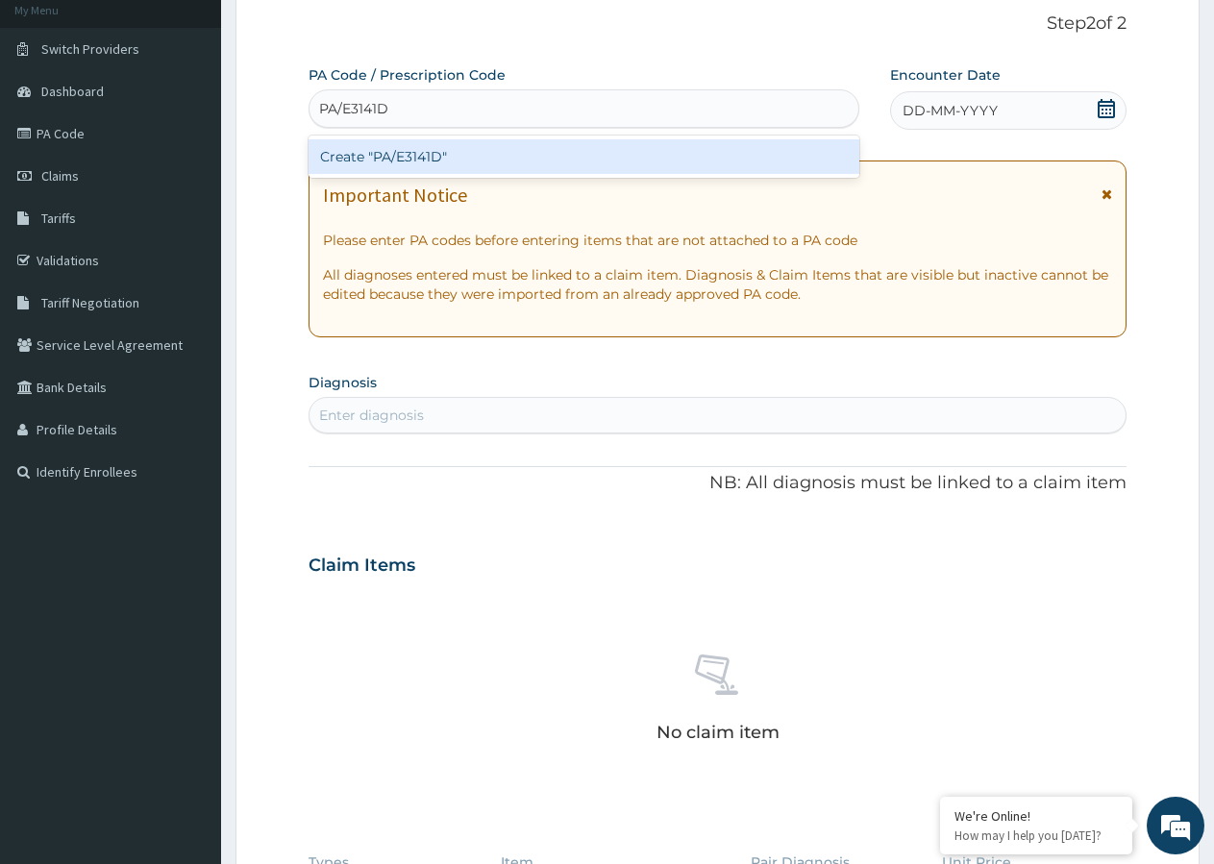
click at [389, 150] on div "Create "PA/E3141D"" at bounding box center [584, 156] width 551 height 35
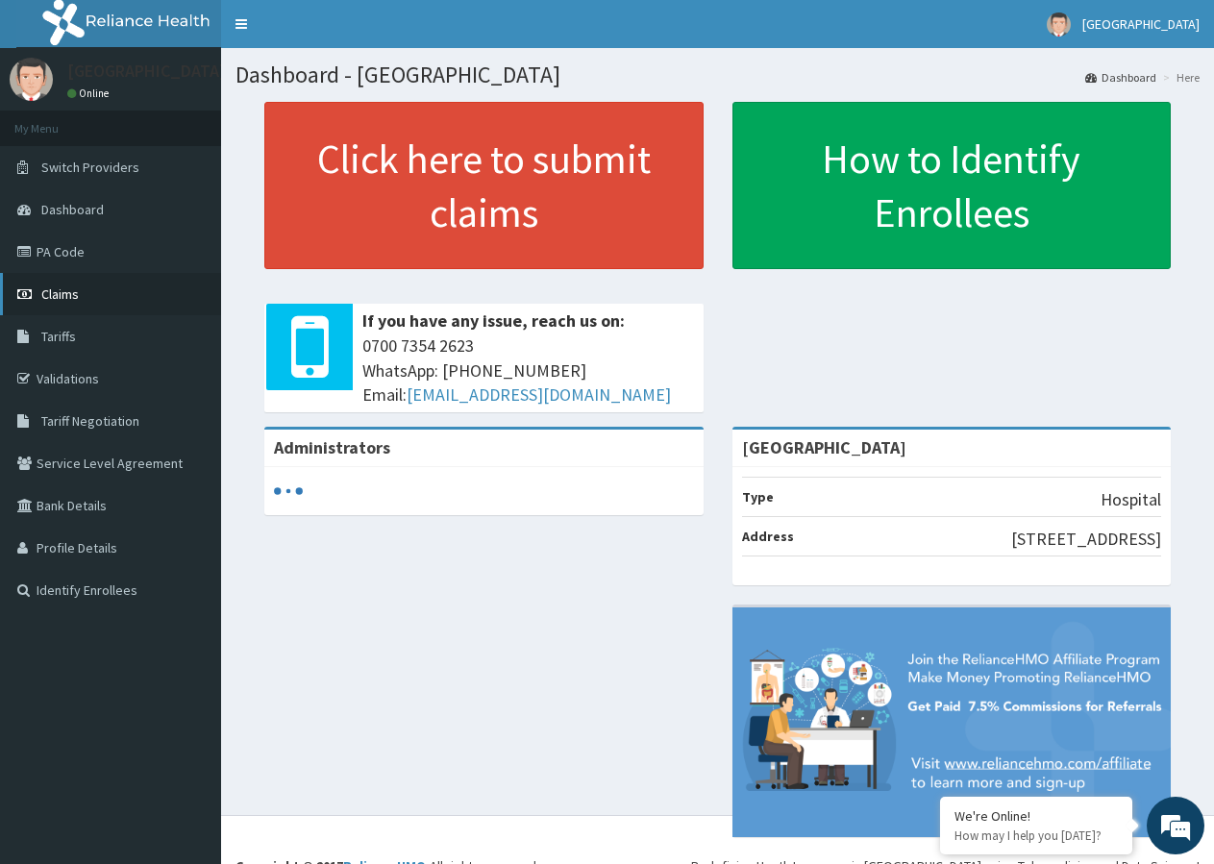
click at [55, 302] on span "Claims" at bounding box center [59, 293] width 37 height 17
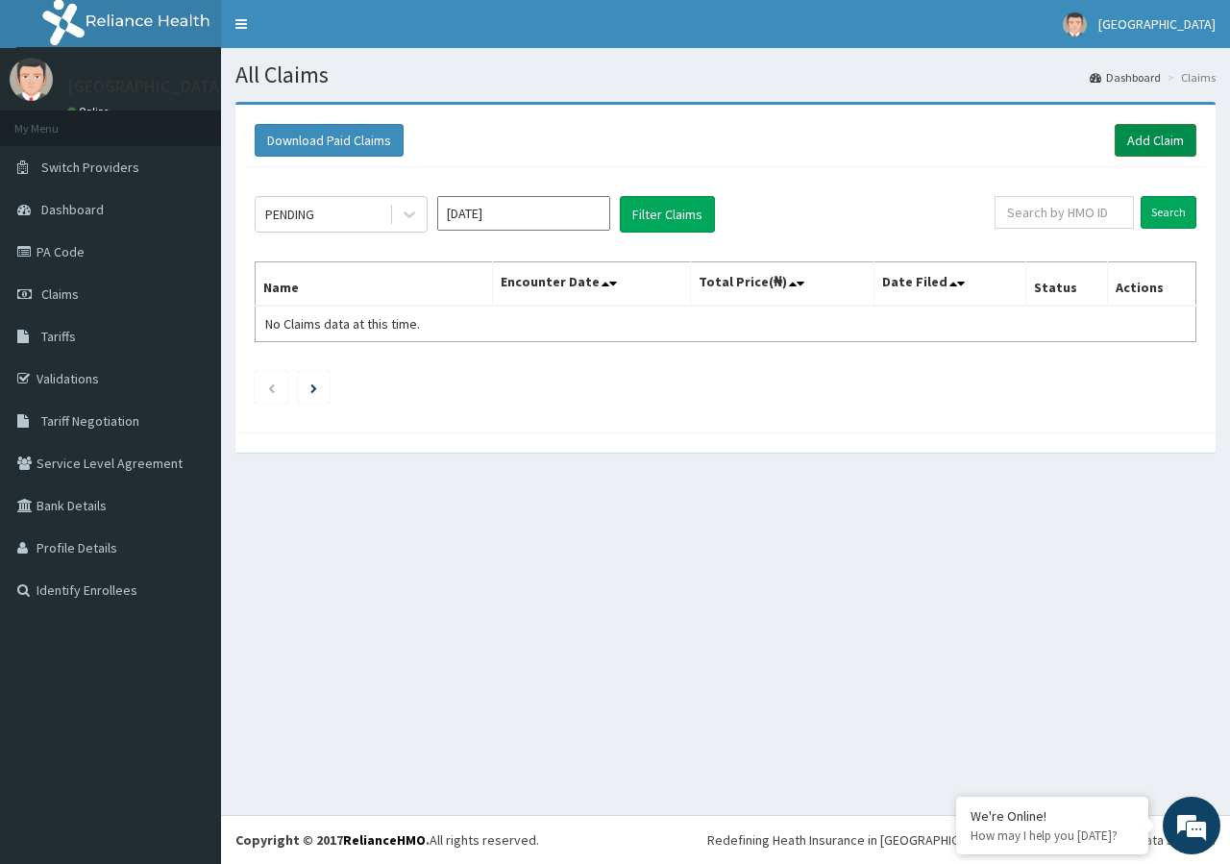
click at [1161, 152] on link "Add Claim" at bounding box center [1156, 140] width 82 height 33
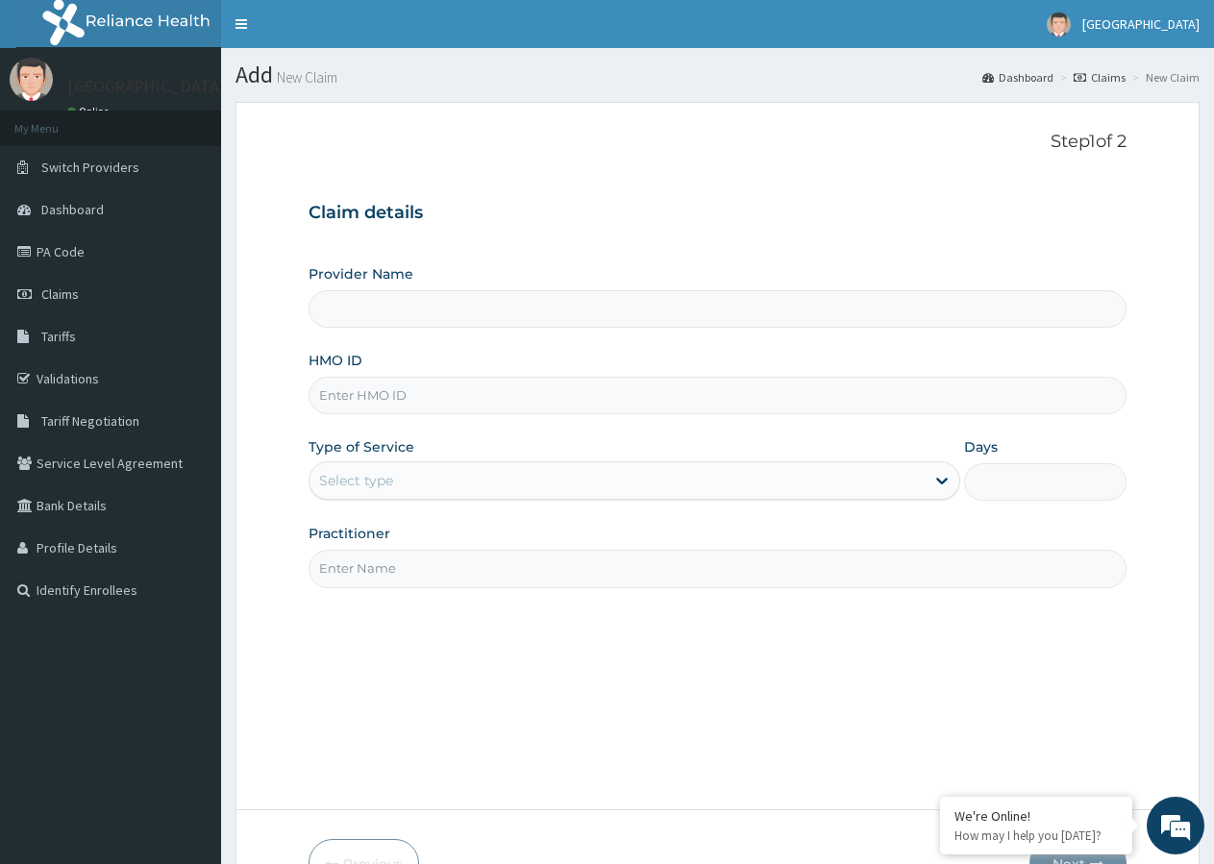
click at [381, 389] on input "HMO ID" at bounding box center [718, 395] width 818 height 37
type input "[GEOGRAPHIC_DATA]"
paste input "PFN/10153/D"
type input "pfn/10153/d"
click at [360, 479] on div "Select type" at bounding box center [356, 480] width 74 height 19
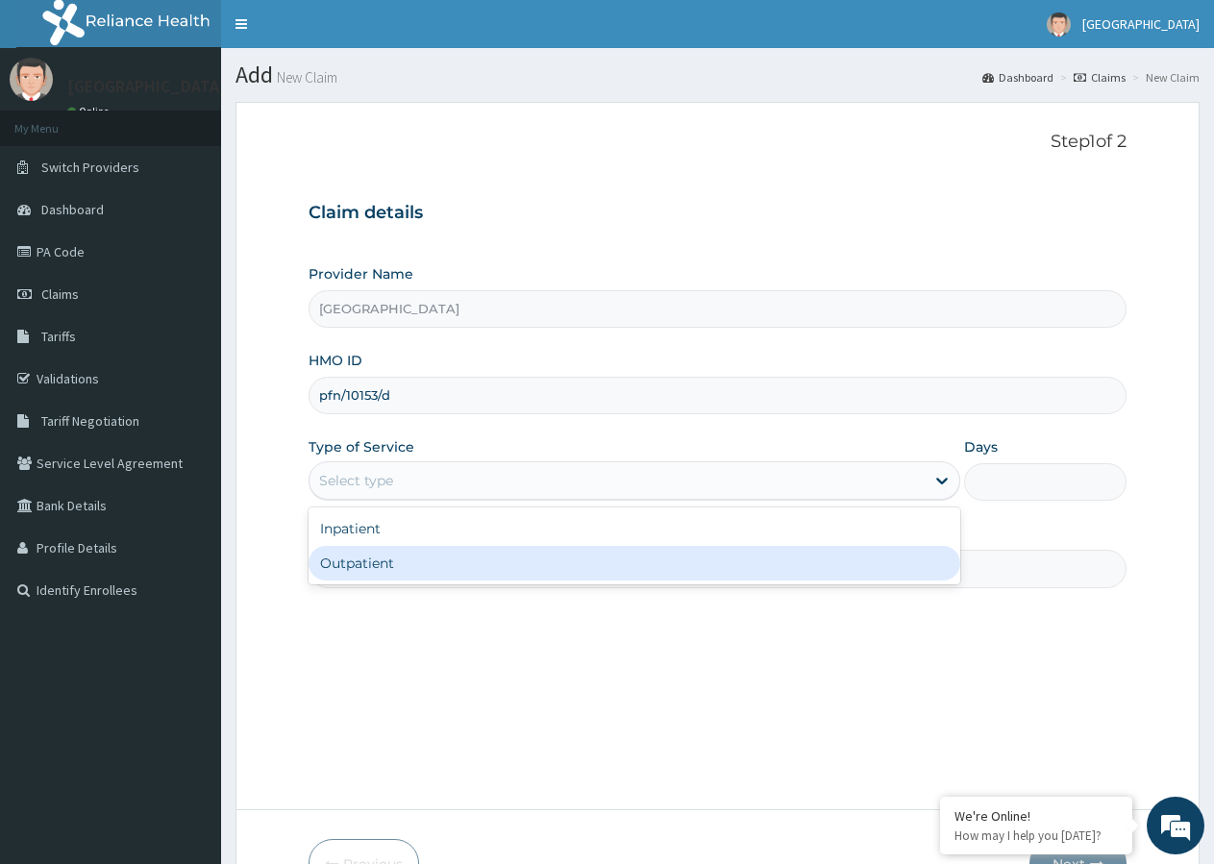
click at [357, 564] on div "Outpatient" at bounding box center [634, 563] width 651 height 35
type input "1"
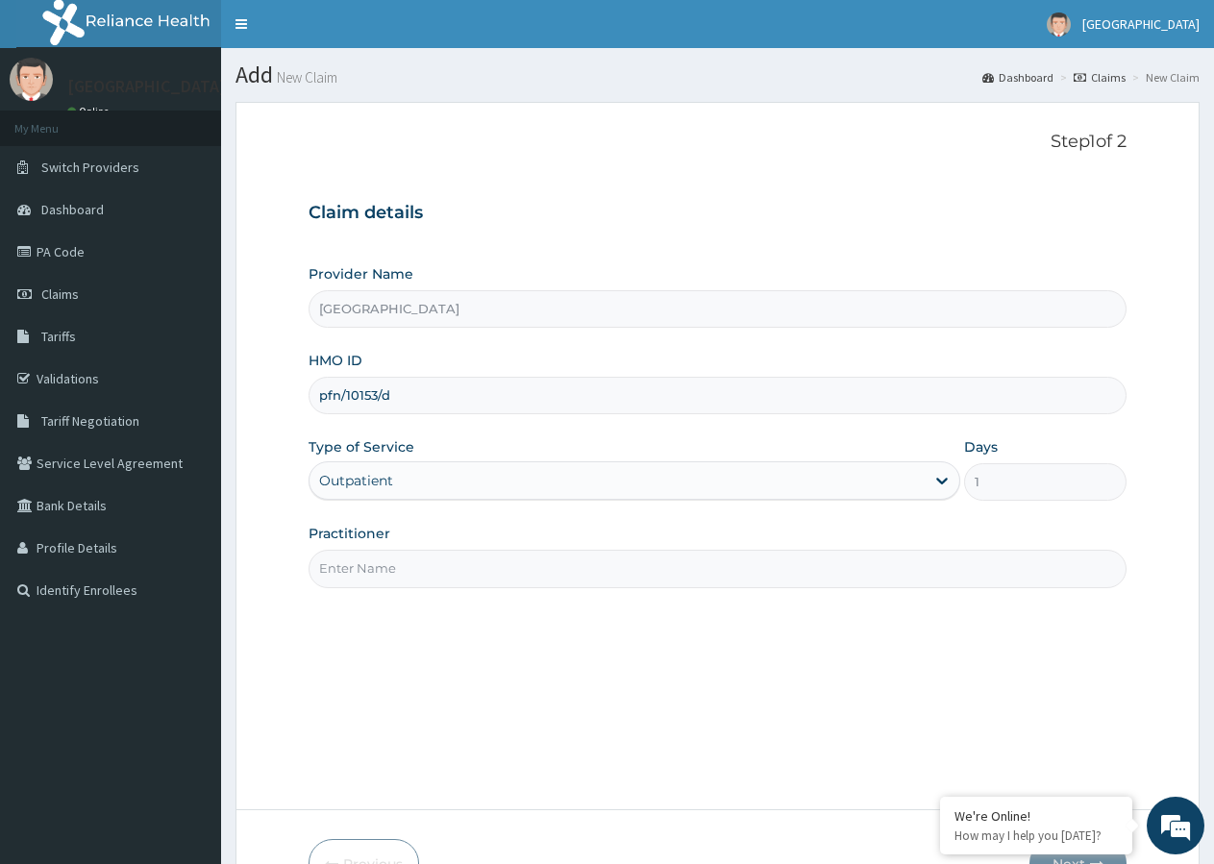
click at [360, 574] on input "Practitioner" at bounding box center [718, 568] width 818 height 37
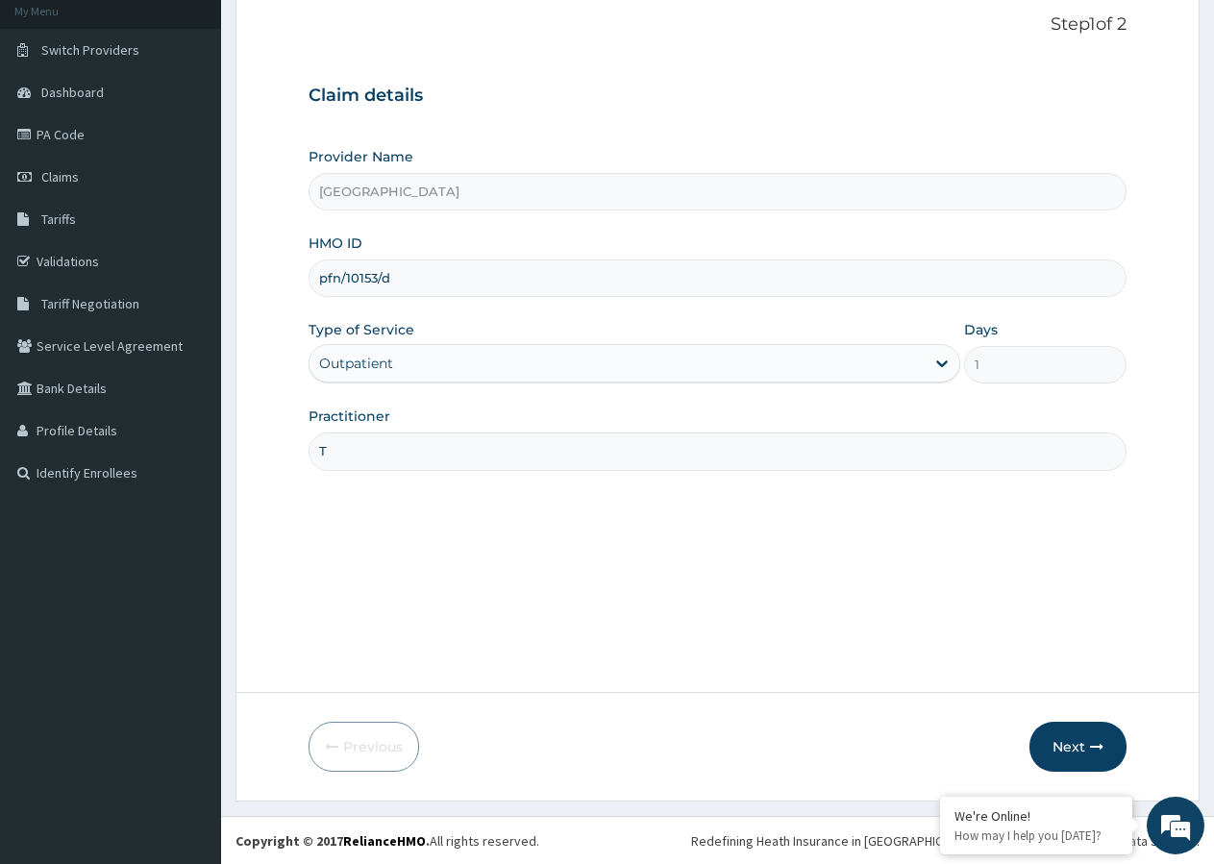
scroll to position [118, 0]
type input "T"
click at [1064, 747] on button "Next" at bounding box center [1077, 746] width 97 height 50
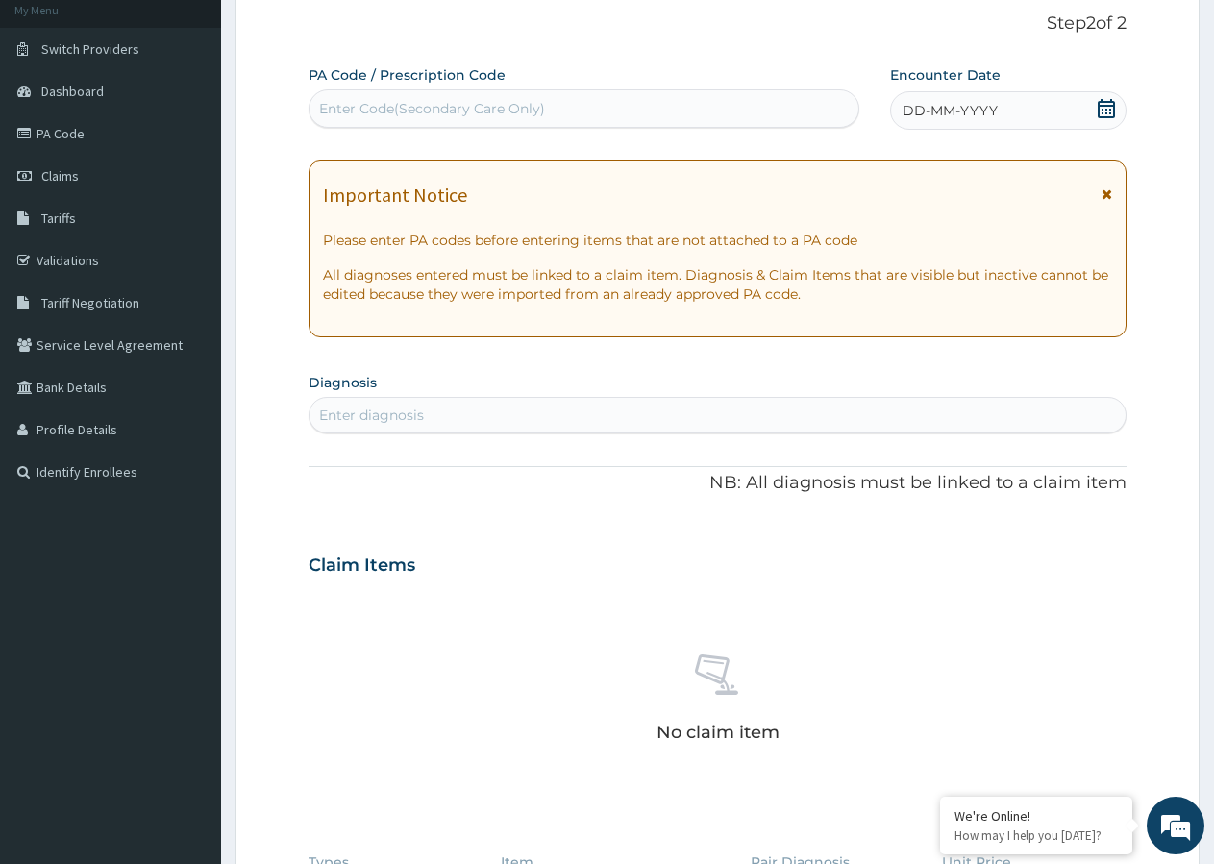
click at [391, 106] on div "Enter Code(Secondary Care Only)" at bounding box center [432, 108] width 226 height 19
paste input "PA/E3141D"
type input "PA/E3141D"
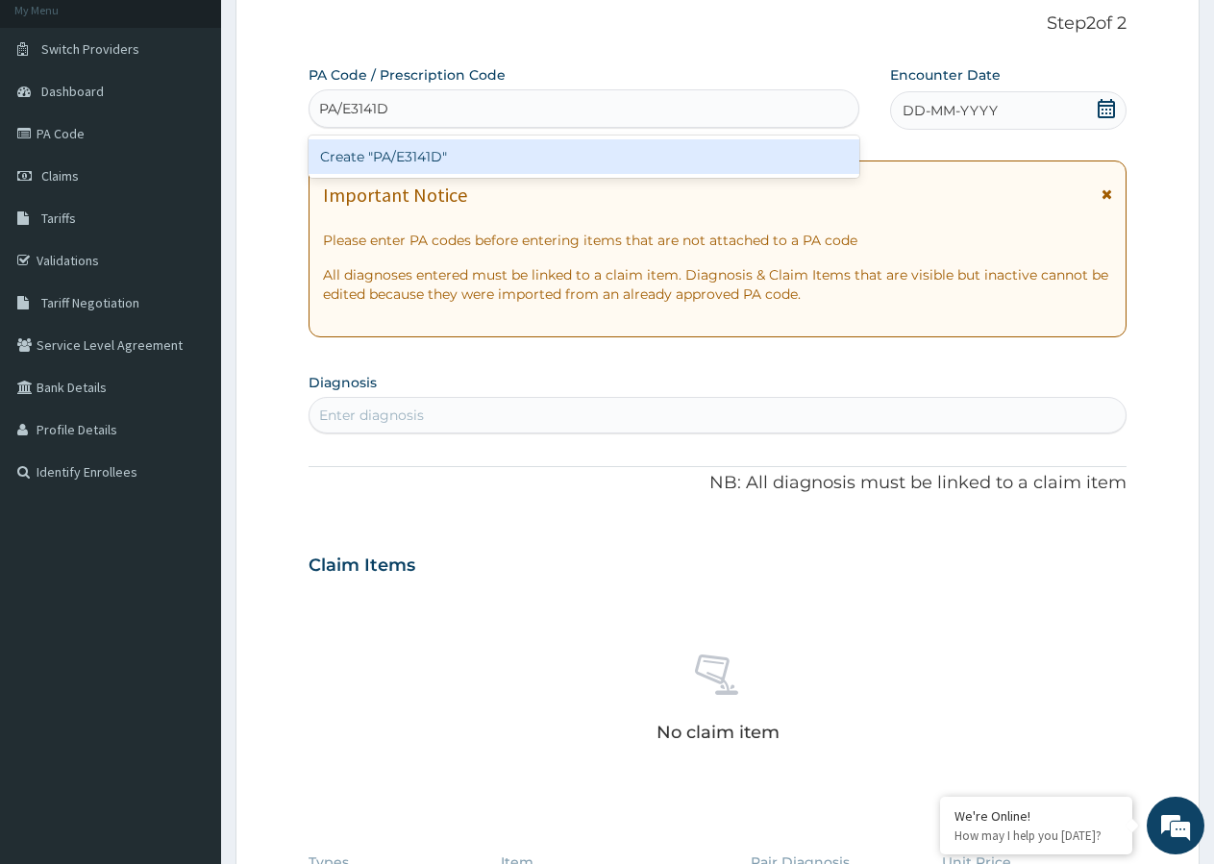
click at [407, 151] on div "Create "PA/E3141D"" at bounding box center [584, 156] width 551 height 35
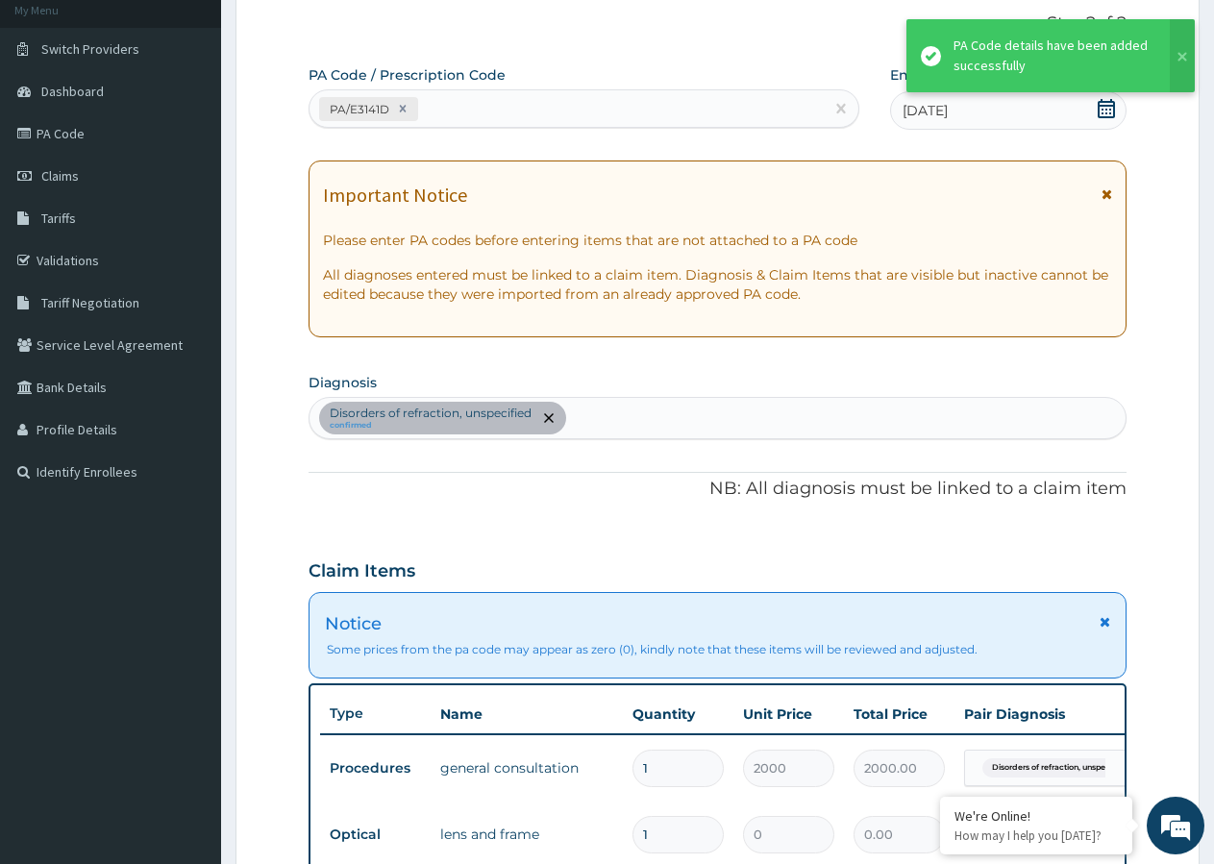
scroll to position [633, 0]
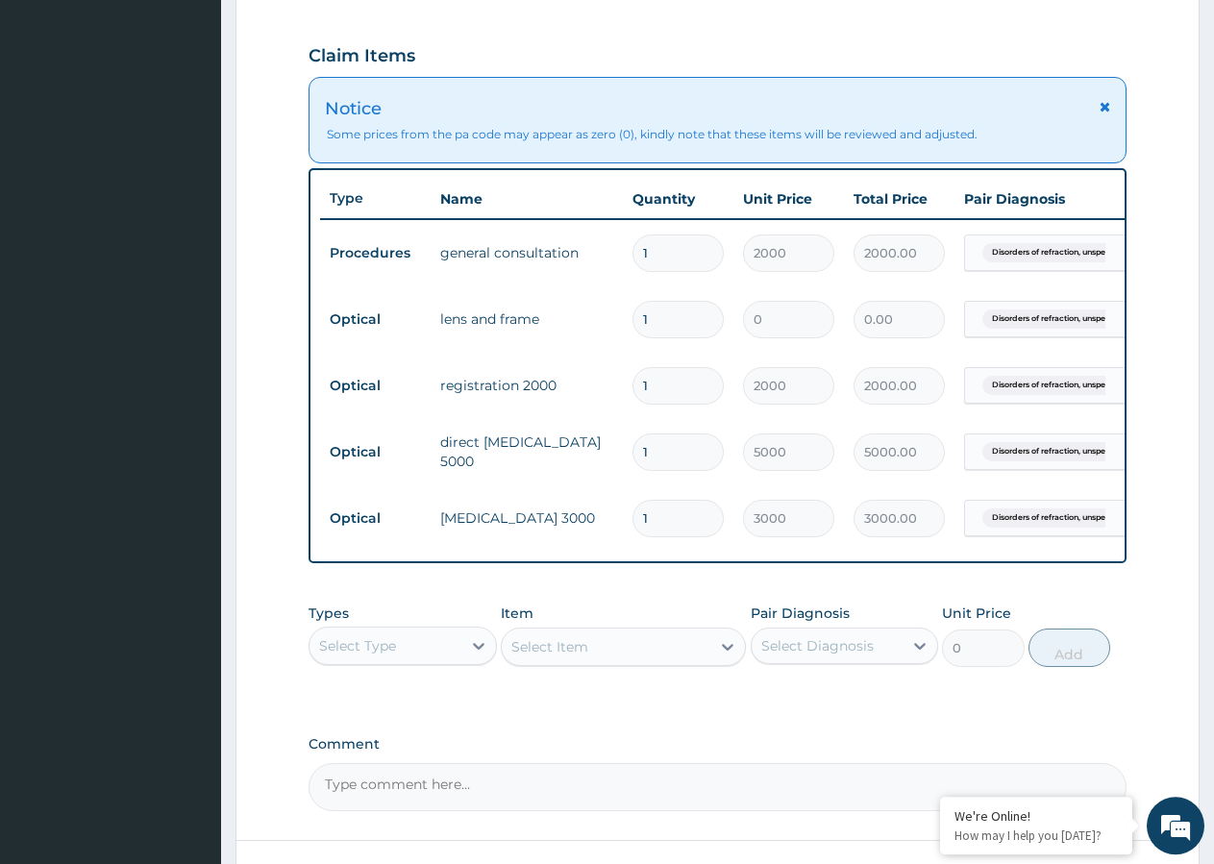
click at [1180, 59] on button at bounding box center [1189, 73] width 25 height 73
click at [1143, 212] on form "Step 2 of 2 PA Code / Prescription Code PA/E3141D Encounter Date [DATE] Importa…" at bounding box center [718, 208] width 964 height 1480
click at [955, 285] on tr "Procedures general consultation 1 2000 2000.00 Disorders of refraction, unspe..…" at bounding box center [791, 253] width 942 height 66
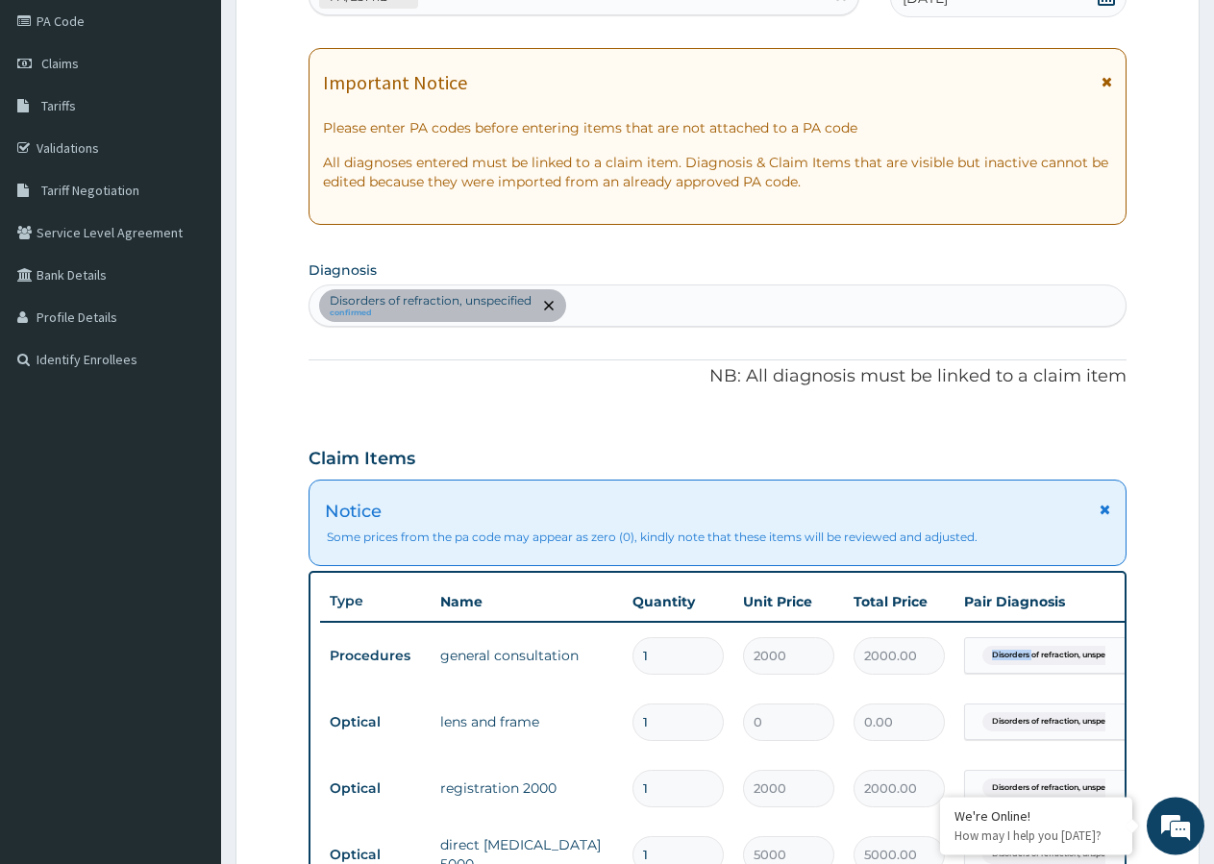
scroll to position [196, 0]
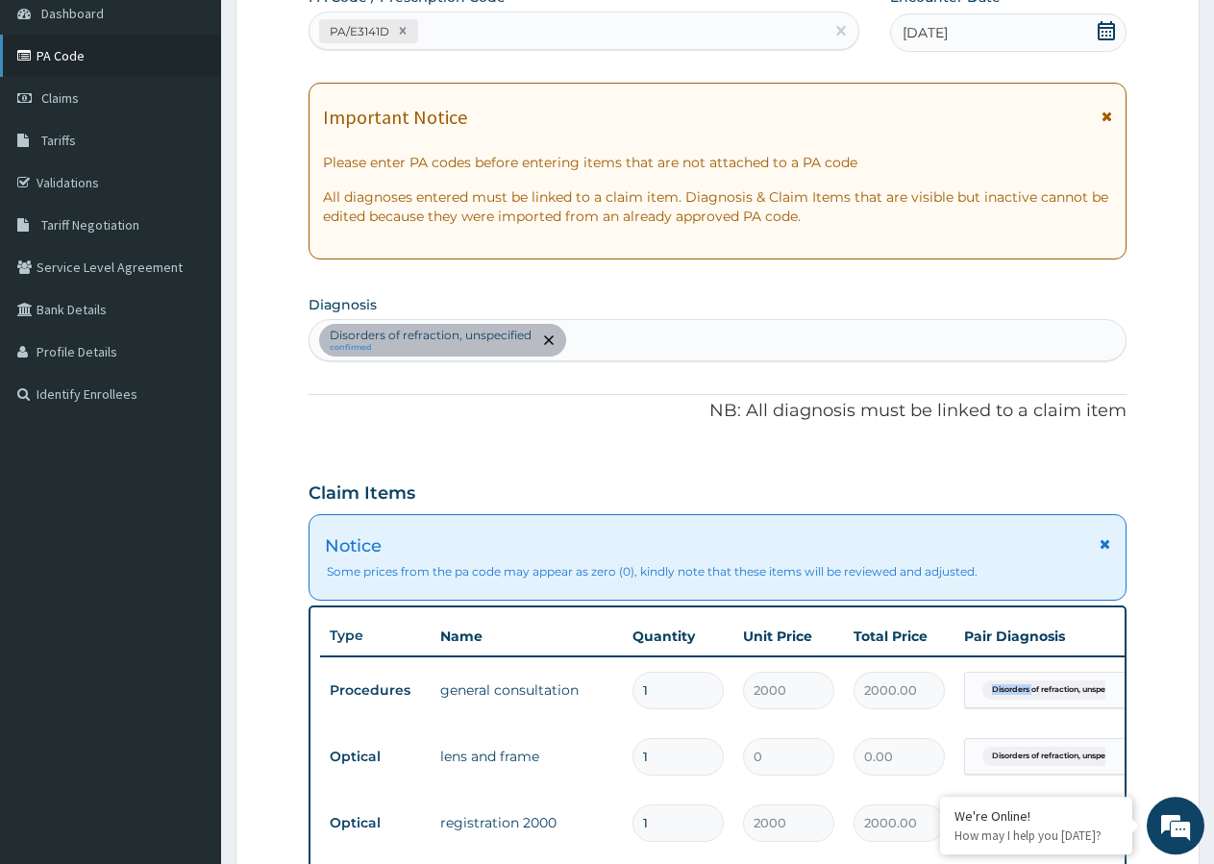
click at [56, 65] on link "PA Code" at bounding box center [110, 56] width 221 height 42
